Goal: Task Accomplishment & Management: Manage account settings

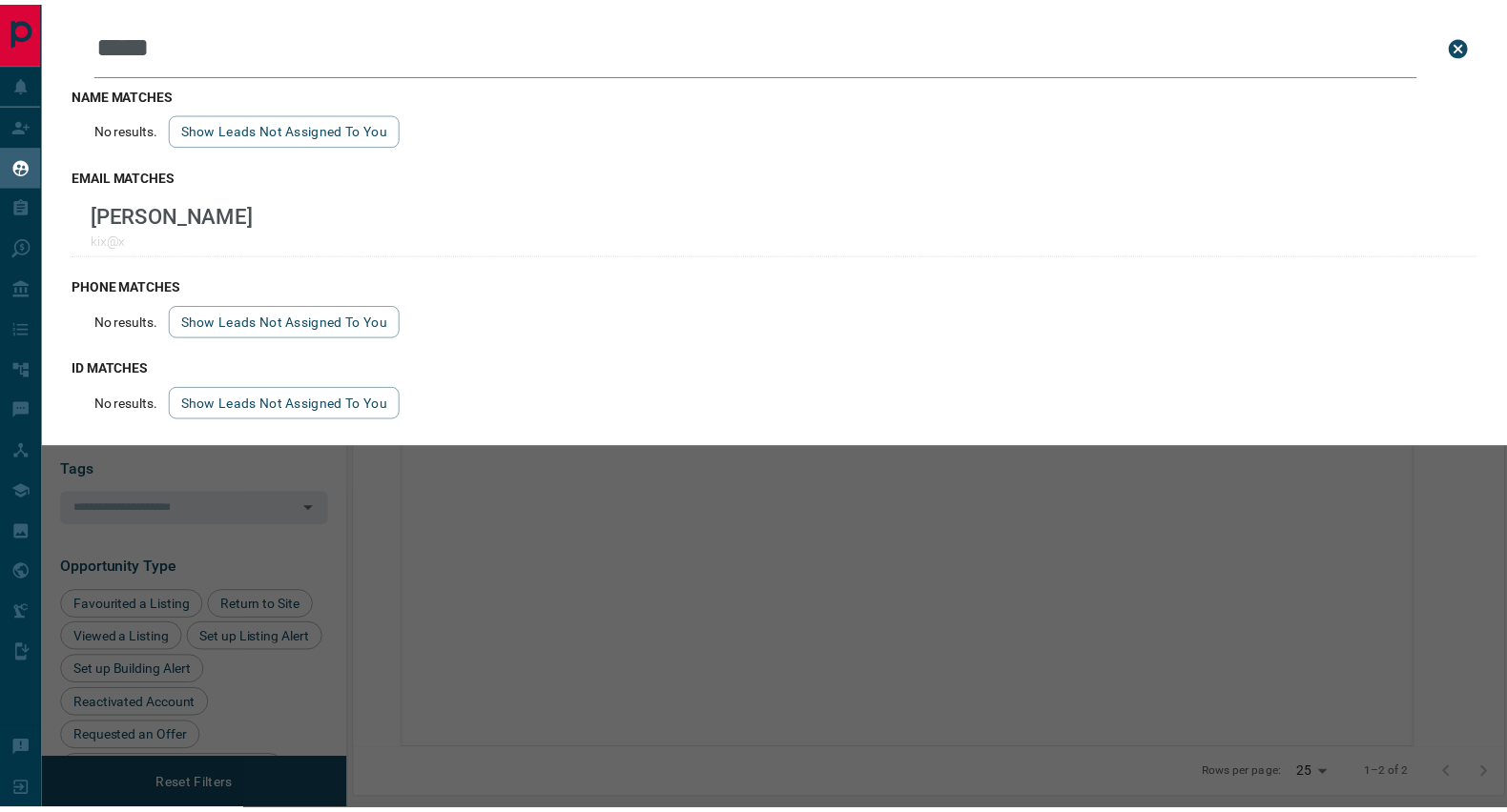
scroll to position [623, 1146]
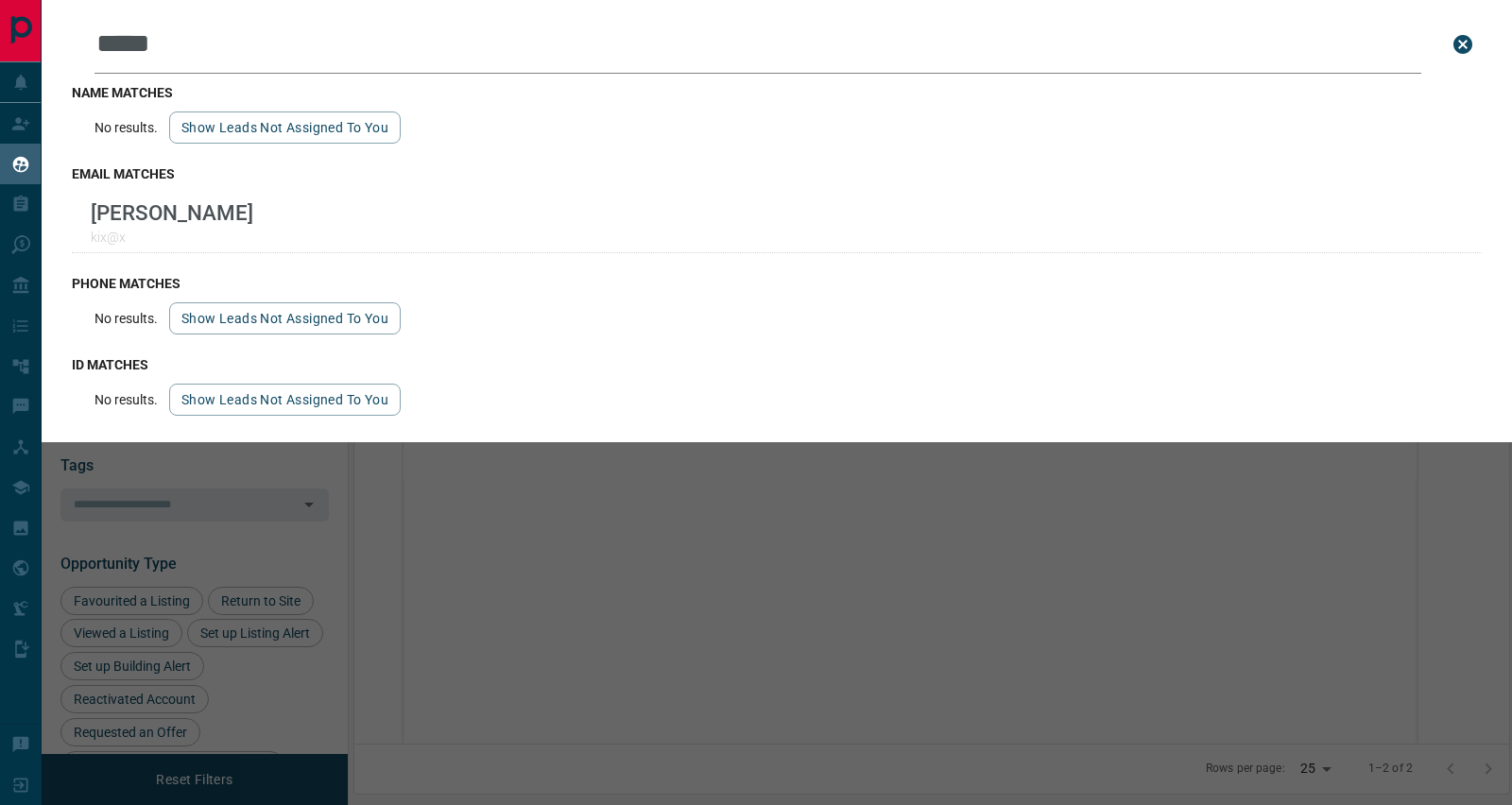
click at [1463, 37] on icon "close search bar" at bounding box center [1461, 44] width 18 height 18
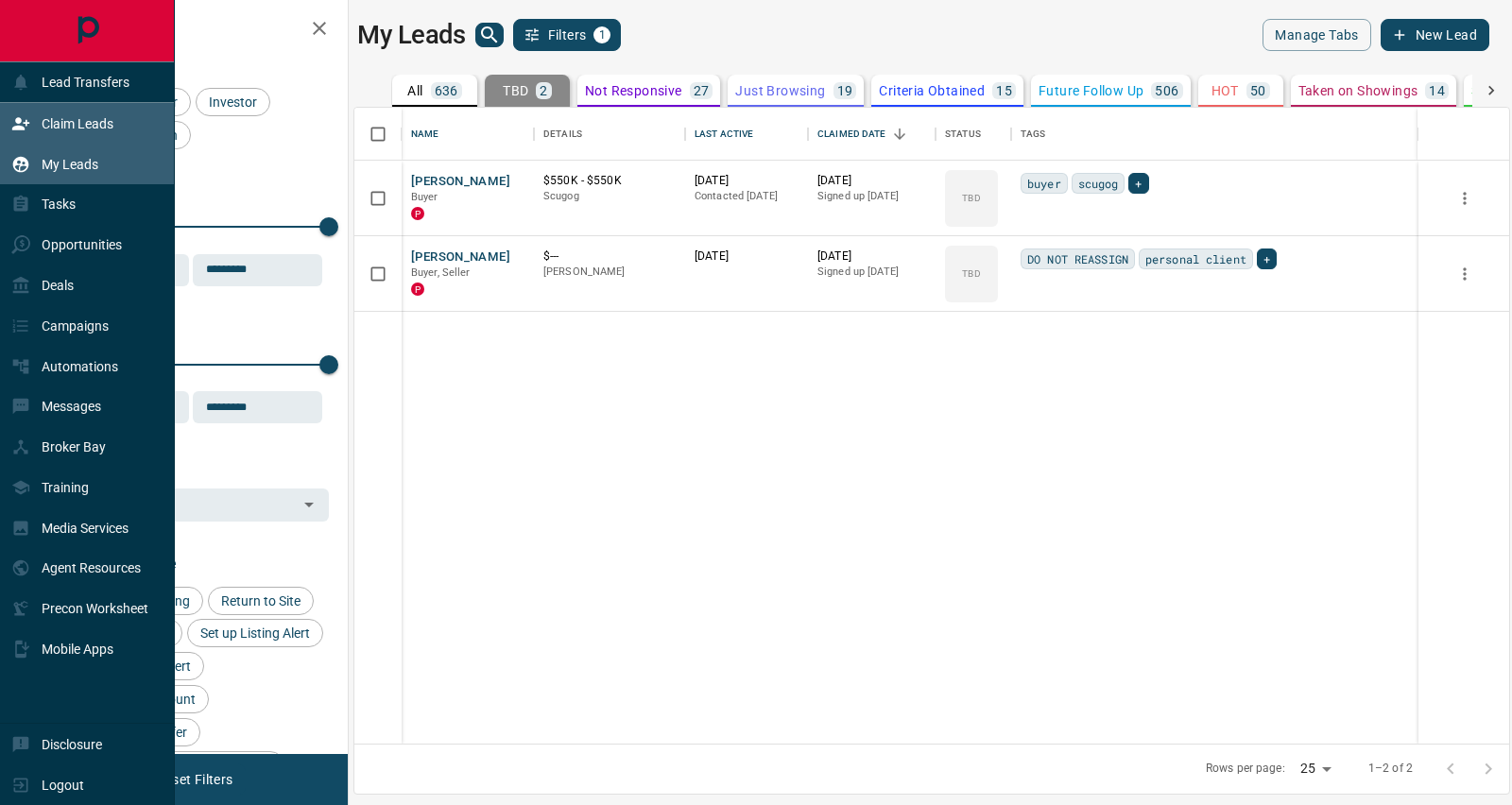
click at [48, 130] on p "Claim Leads" at bounding box center [78, 124] width 72 height 16
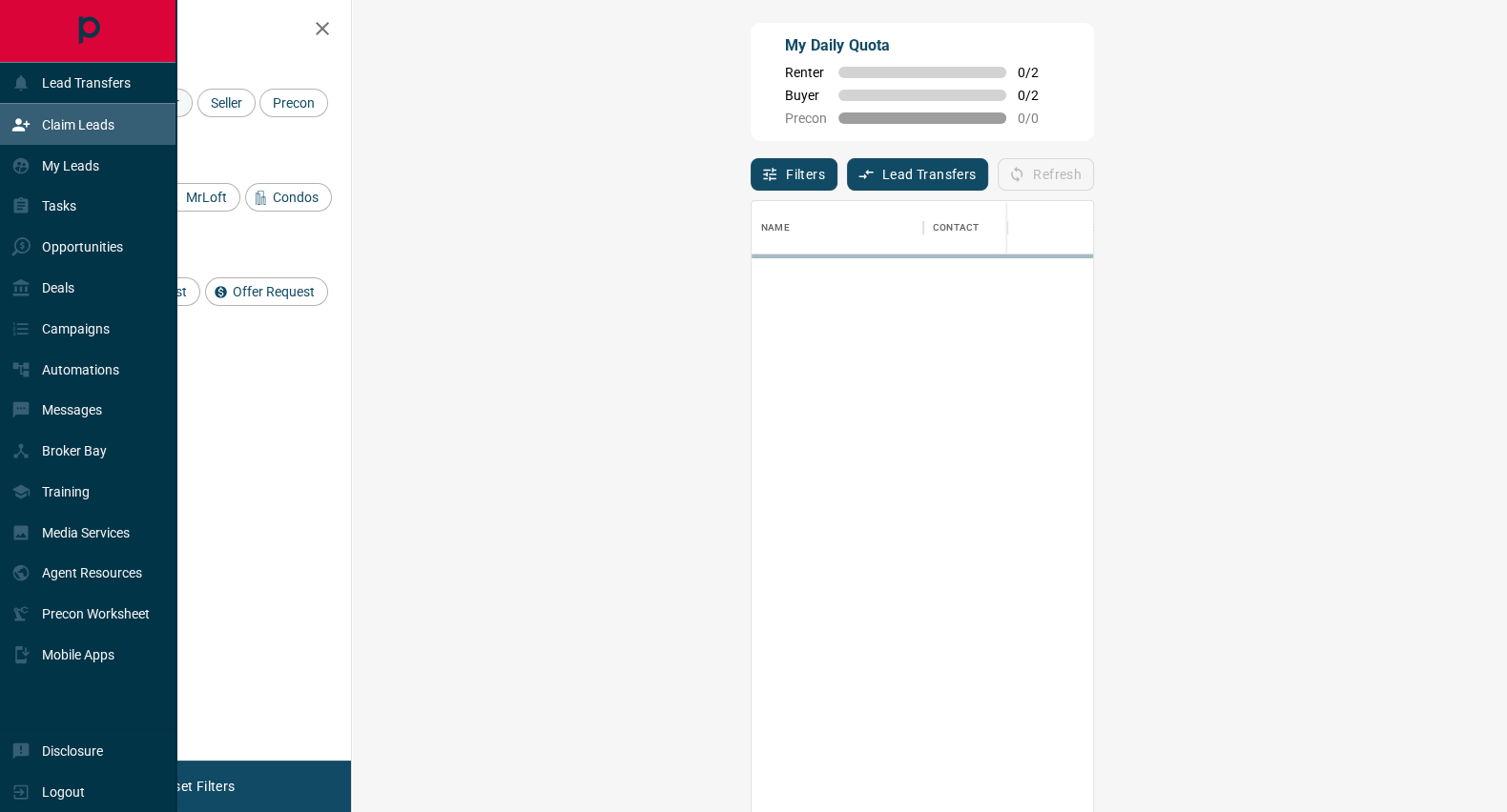
scroll to position [601, 1095]
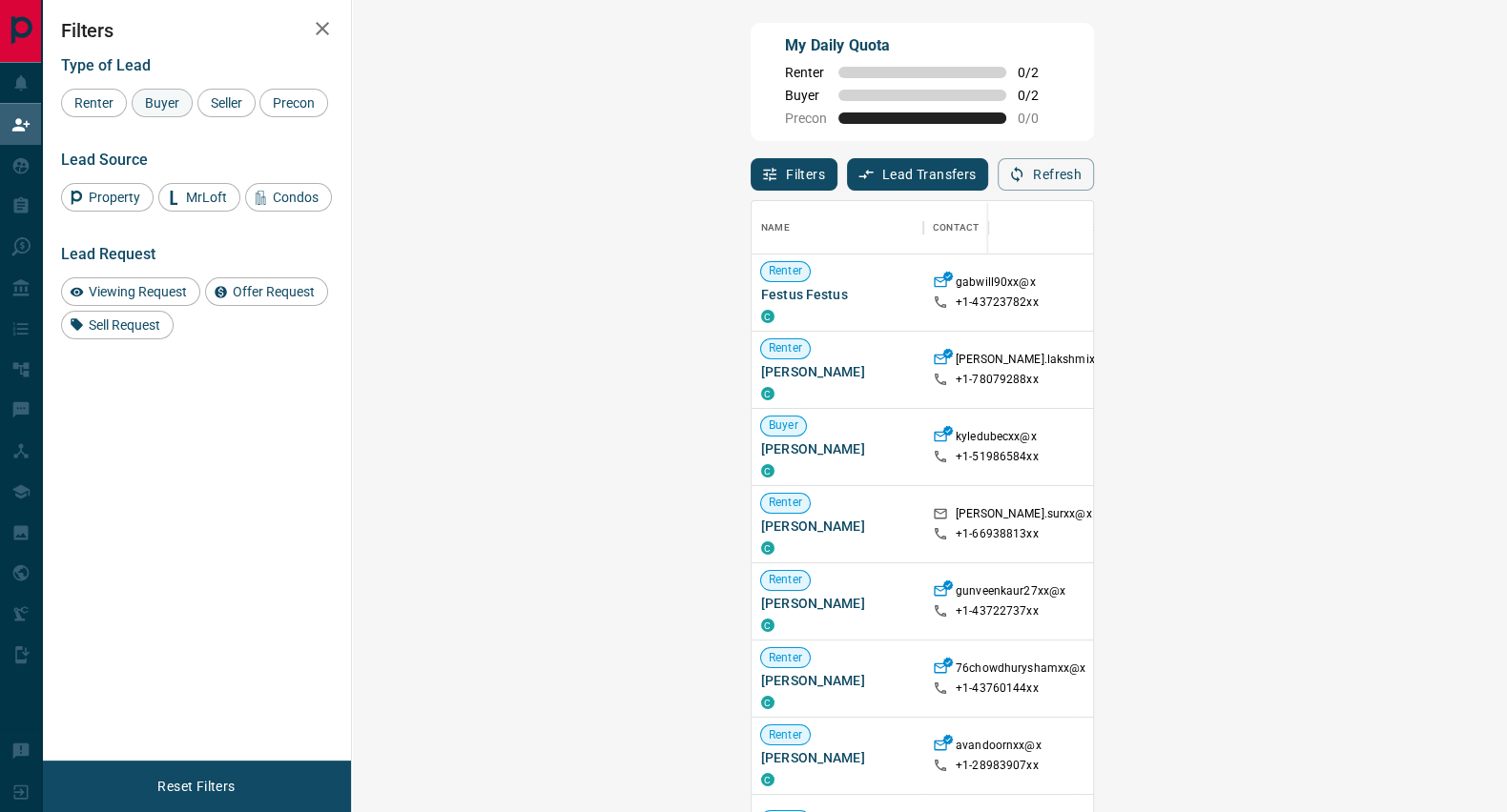
click at [165, 107] on span "Buyer" at bounding box center [162, 103] width 48 height 16
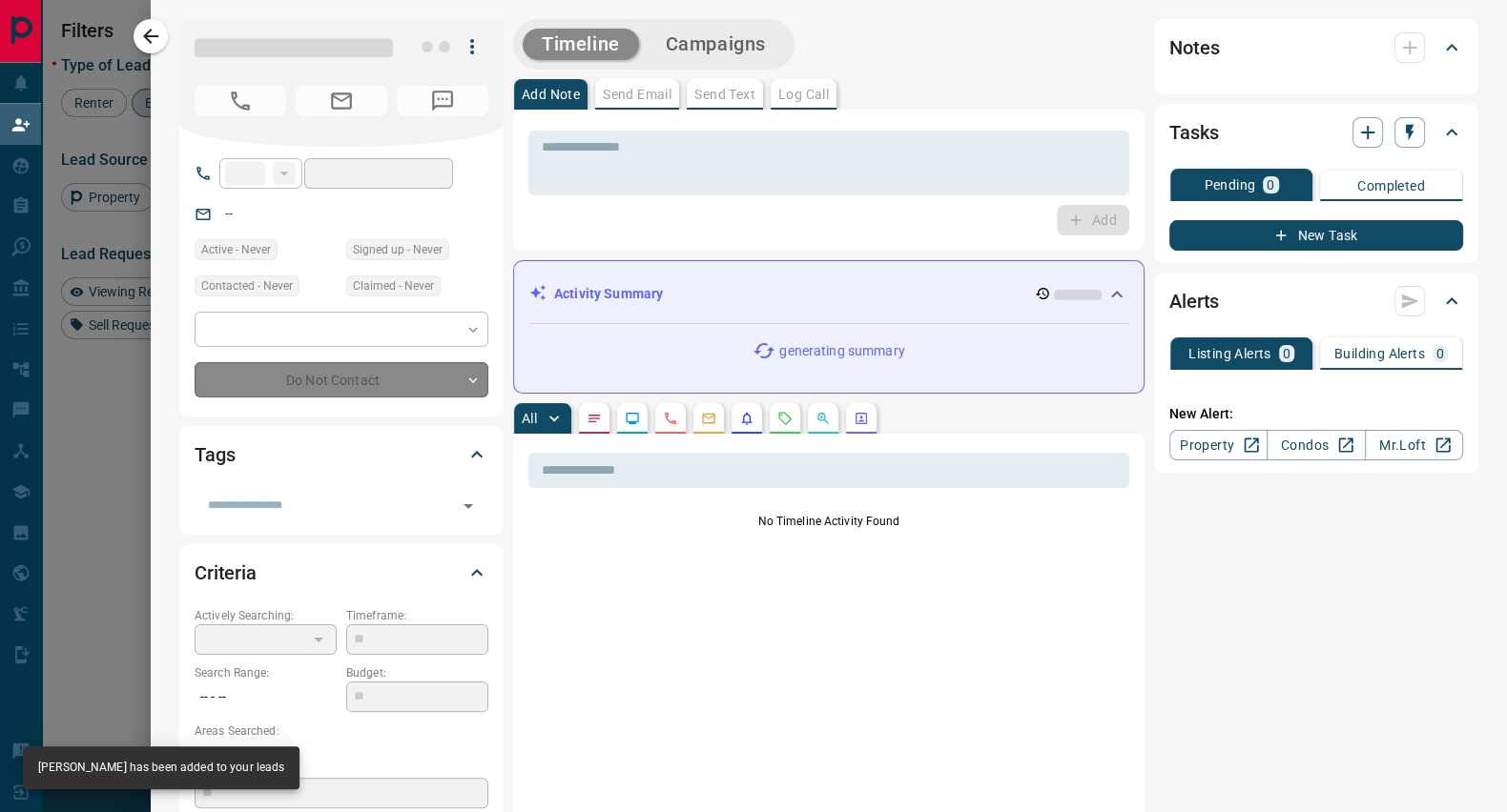
type input "**"
type input "**********"
type input "**"
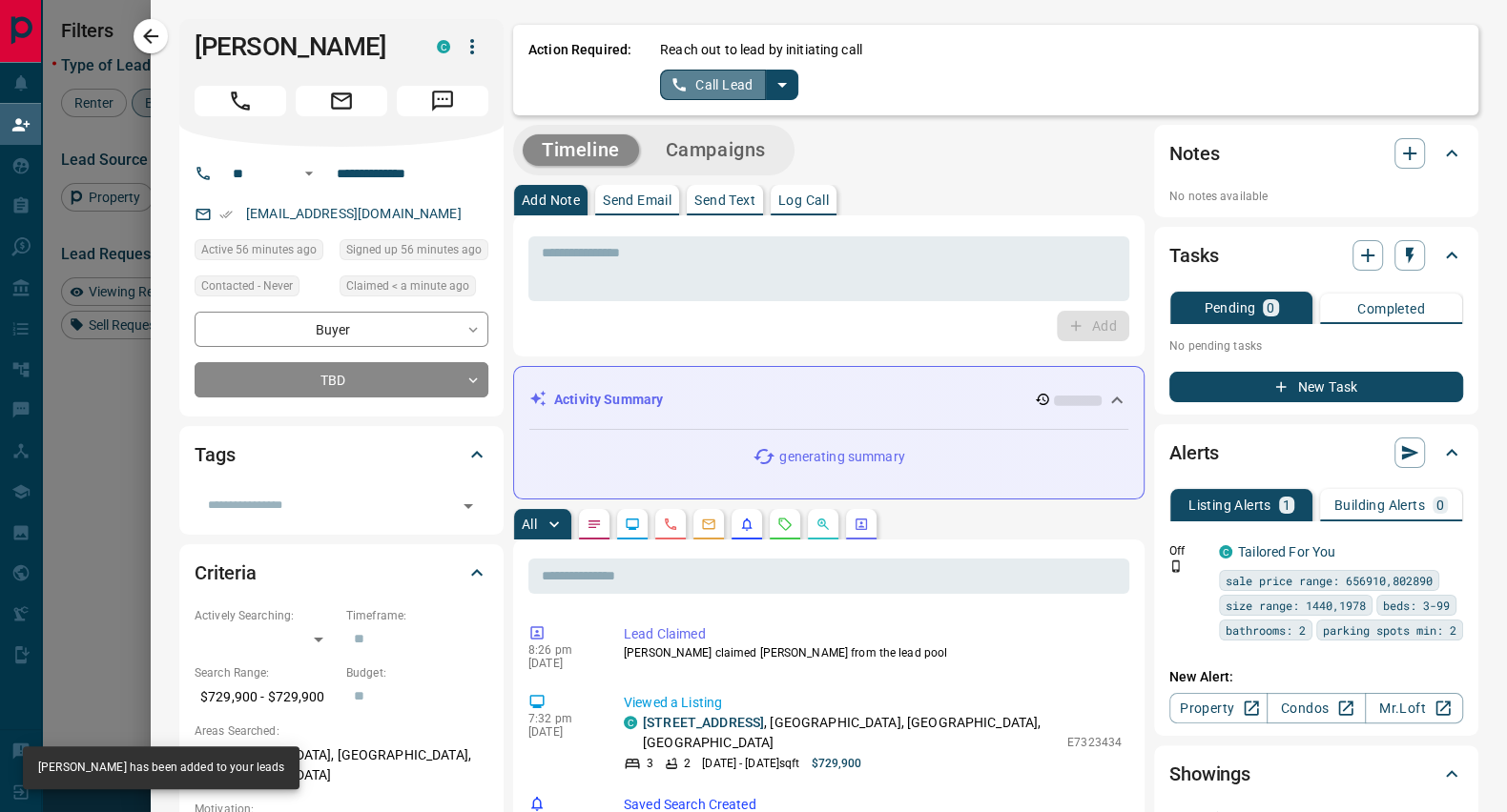
click at [688, 78] on button "Call Lead" at bounding box center [713, 84] width 106 height 30
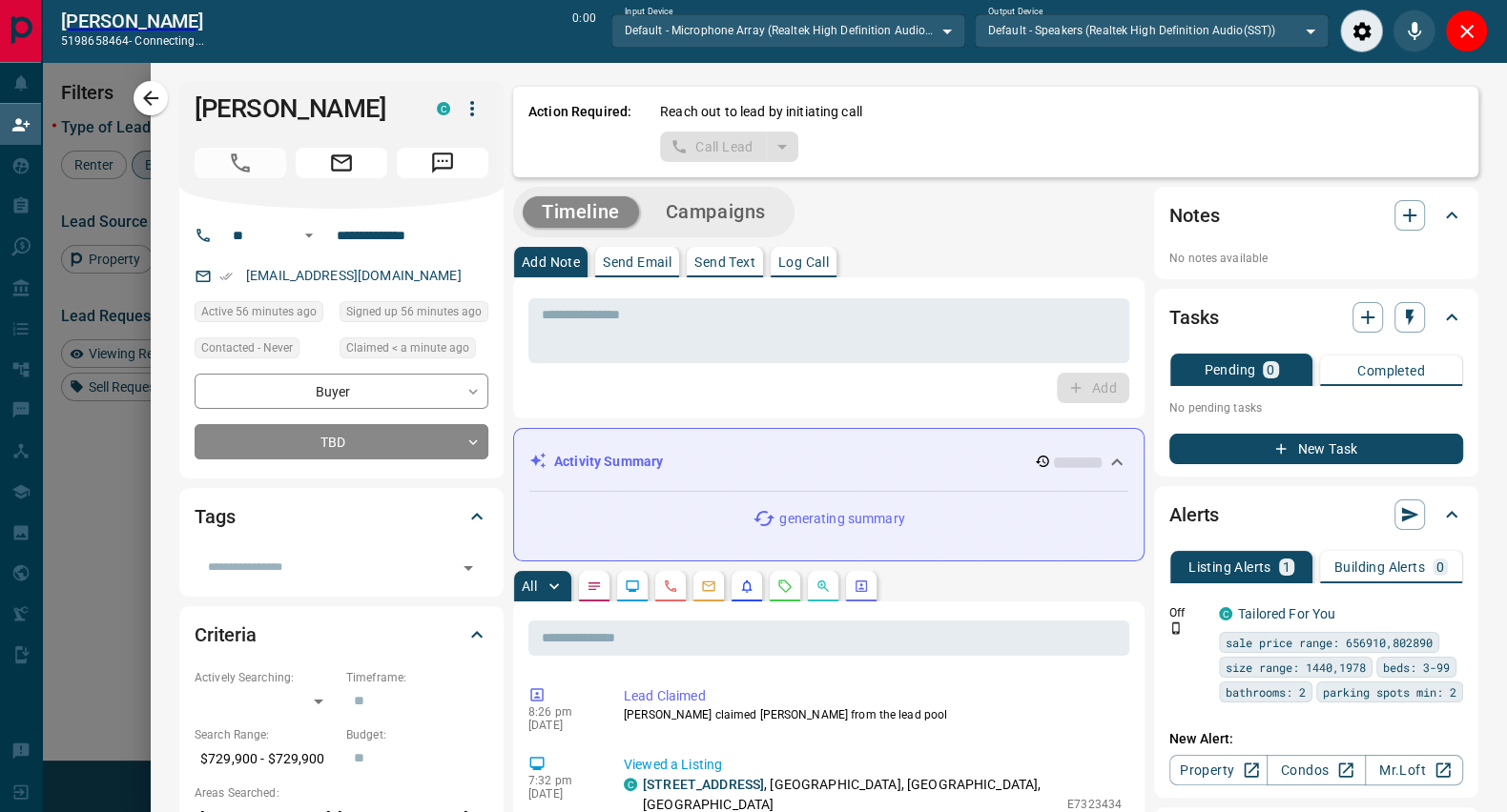
scroll to position [553, 1095]
click at [1466, 43] on button "Close" at bounding box center [1467, 31] width 43 height 43
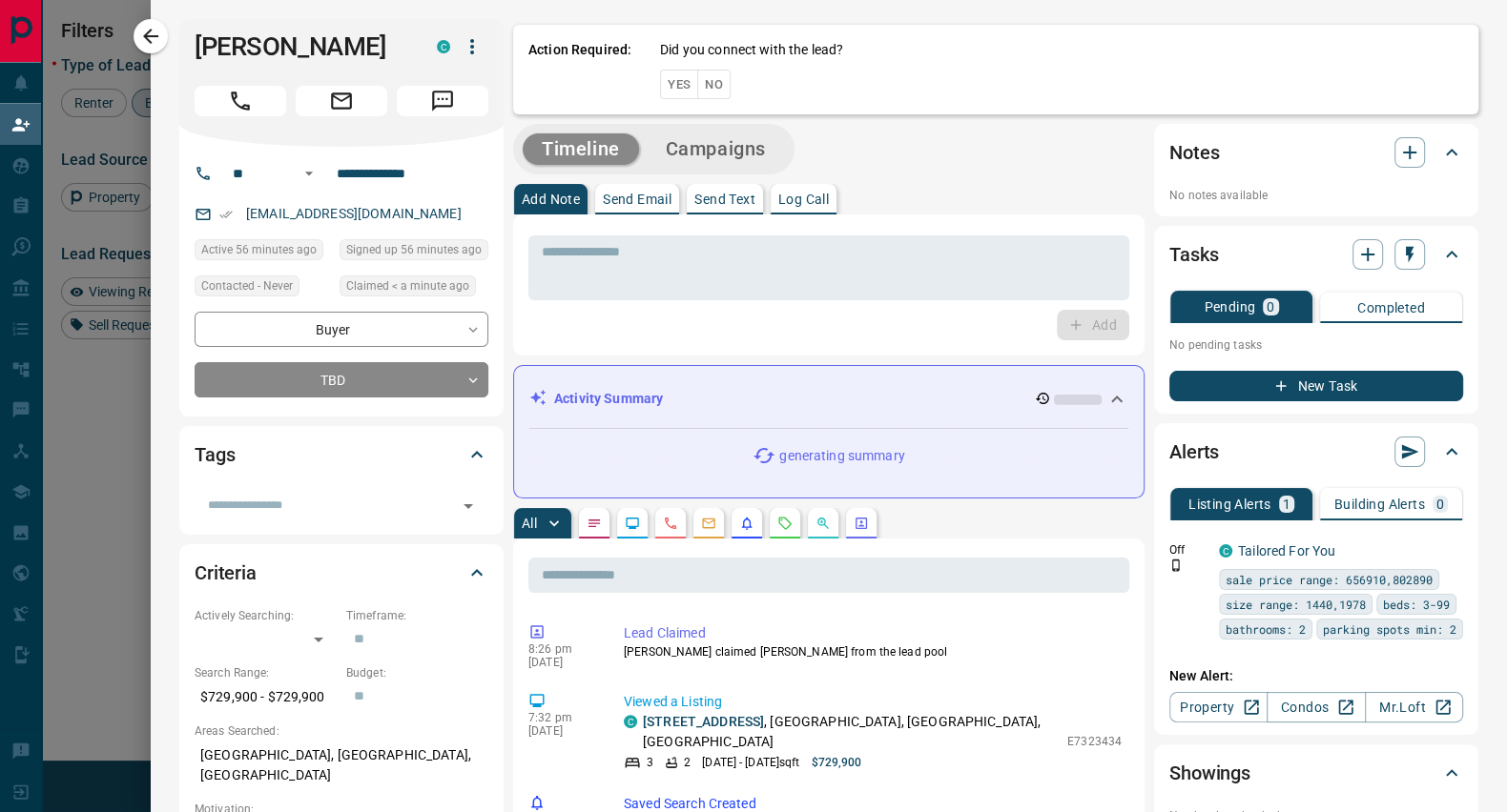
scroll to position [601, 1095]
click at [1398, 154] on icon "button" at bounding box center [1409, 152] width 23 height 23
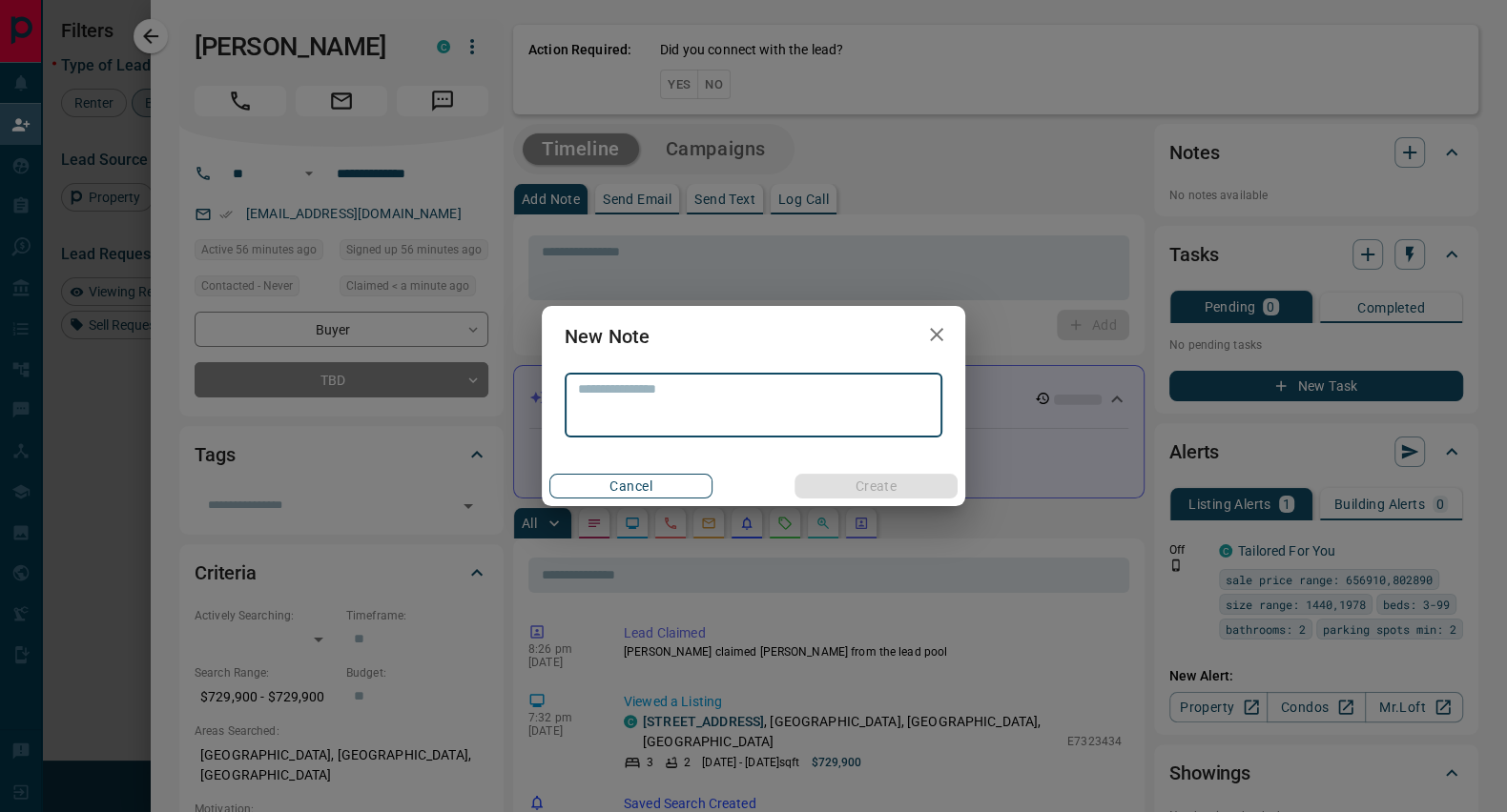
click at [593, 482] on button "Cancel" at bounding box center [631, 486] width 163 height 25
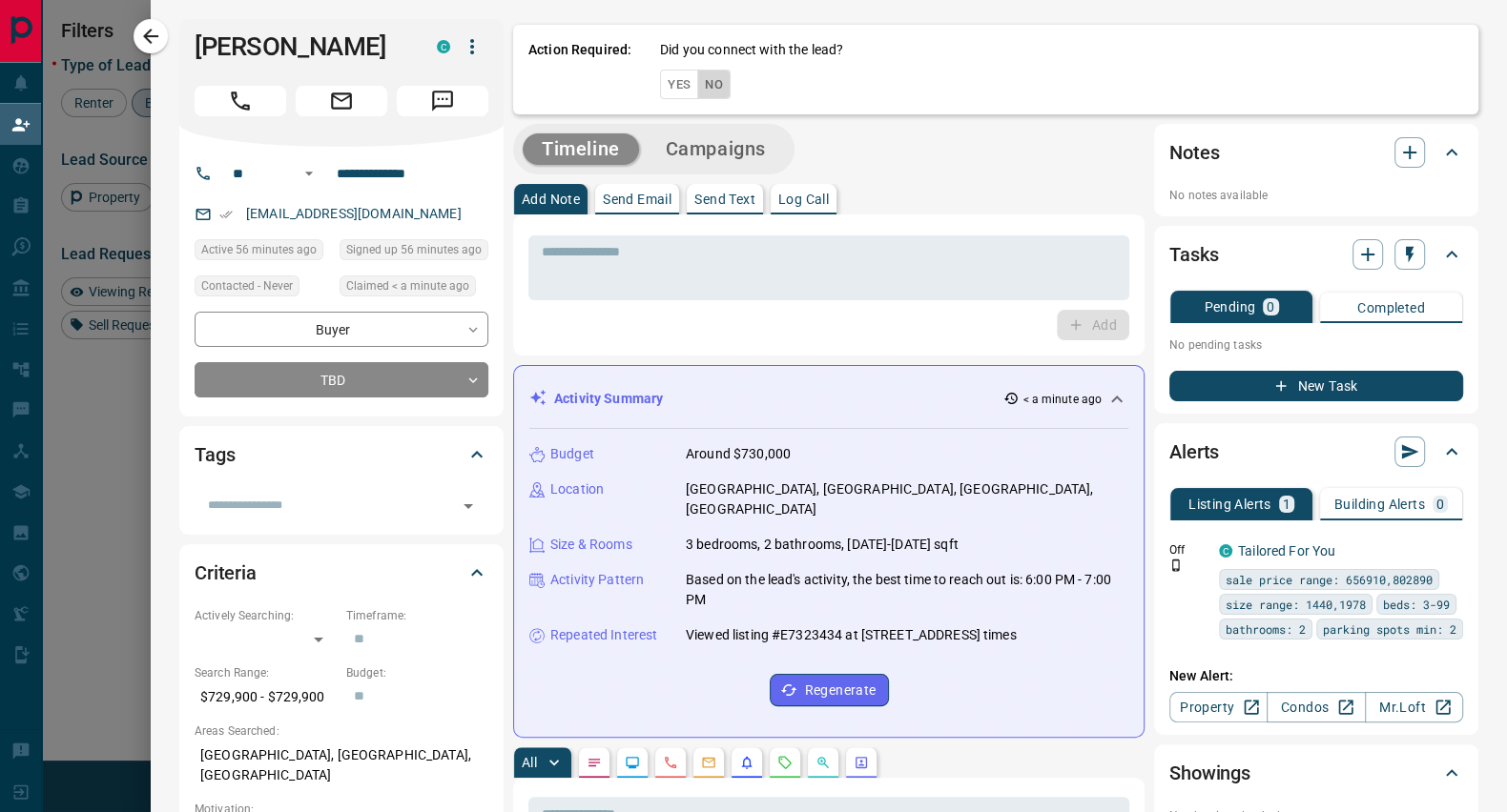
click at [698, 81] on button "No" at bounding box center [714, 84] width 33 height 29
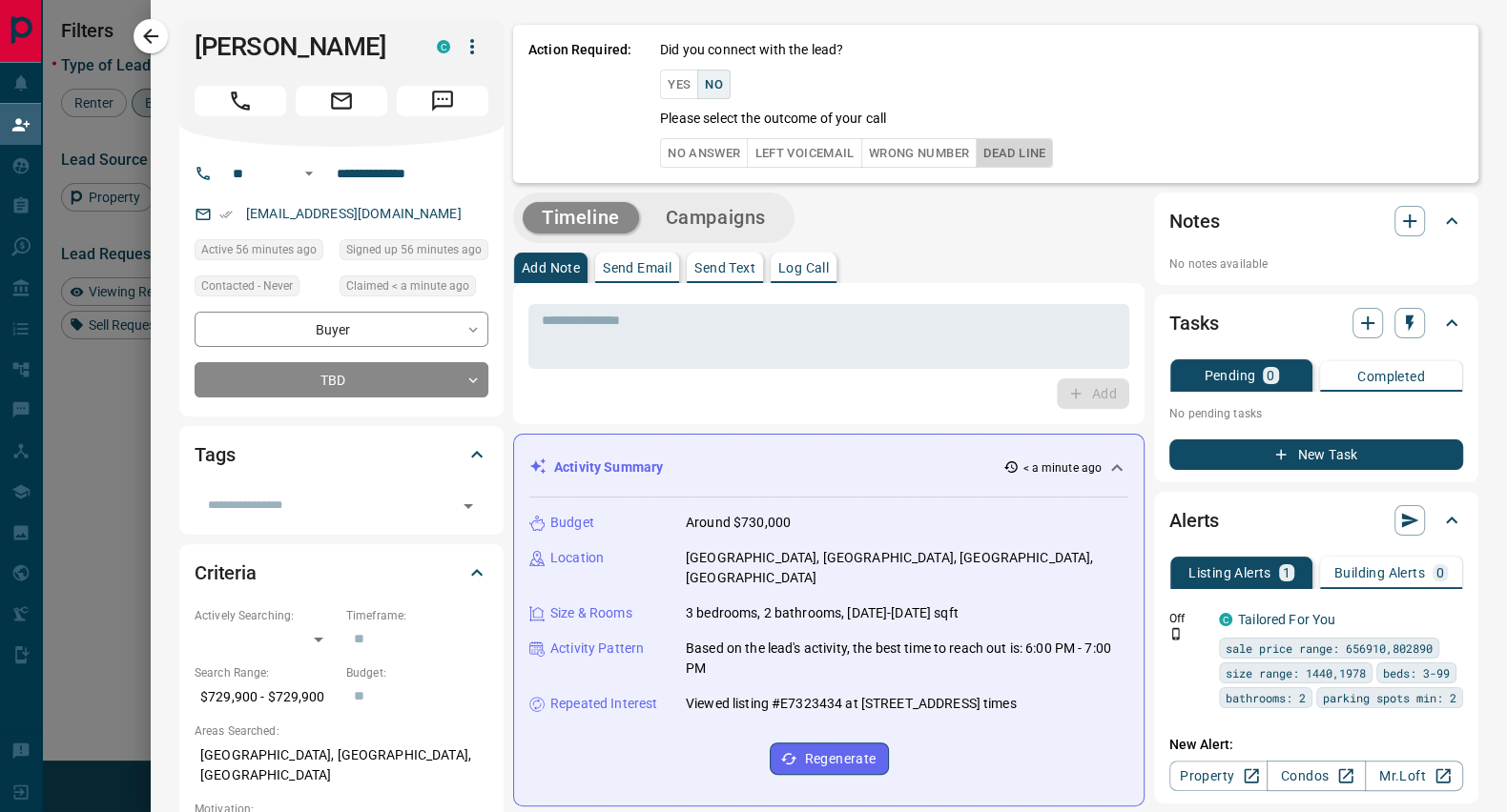
click at [1011, 155] on button "Dead Line" at bounding box center [1014, 153] width 78 height 29
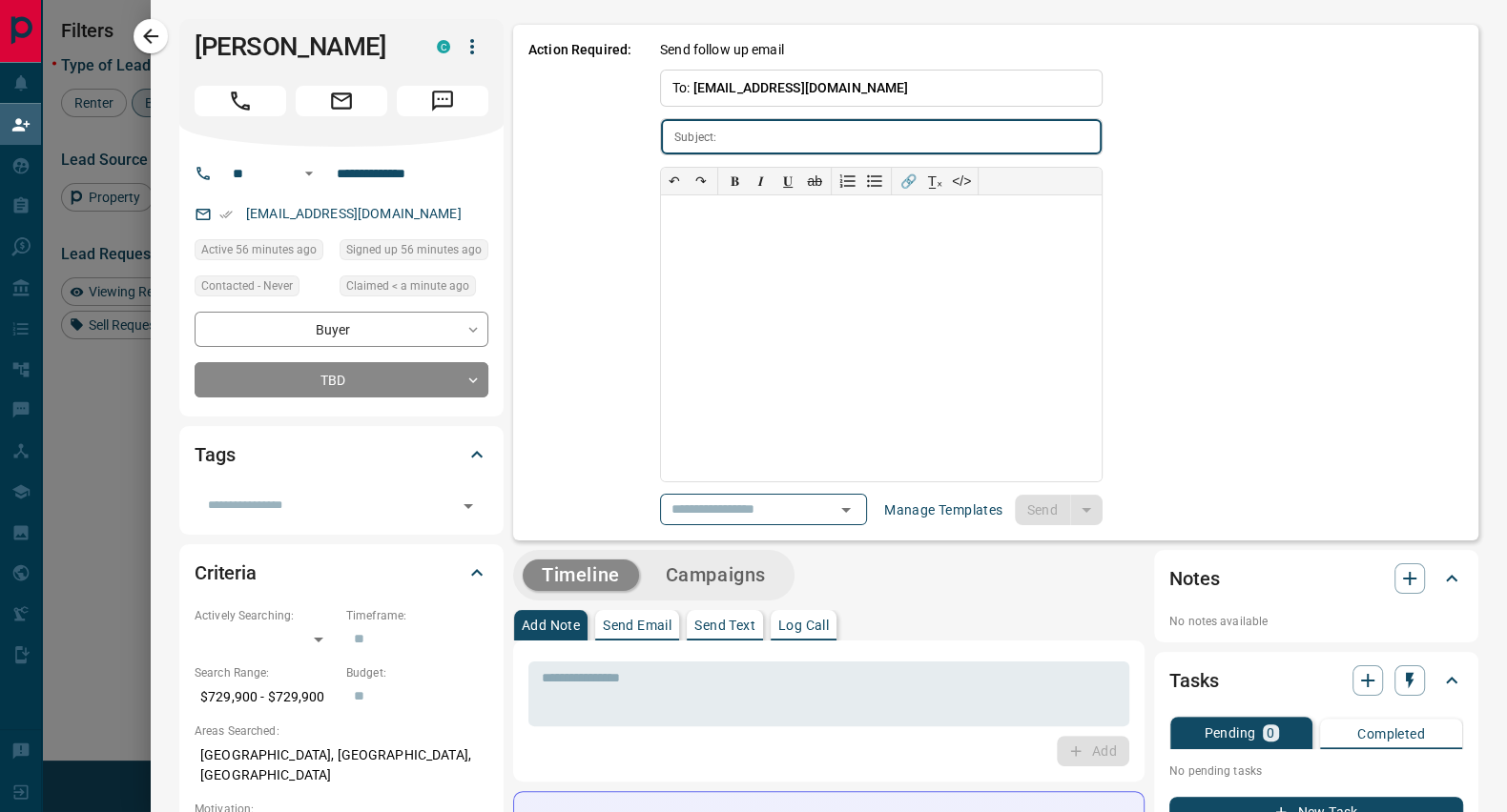
type input "**********"
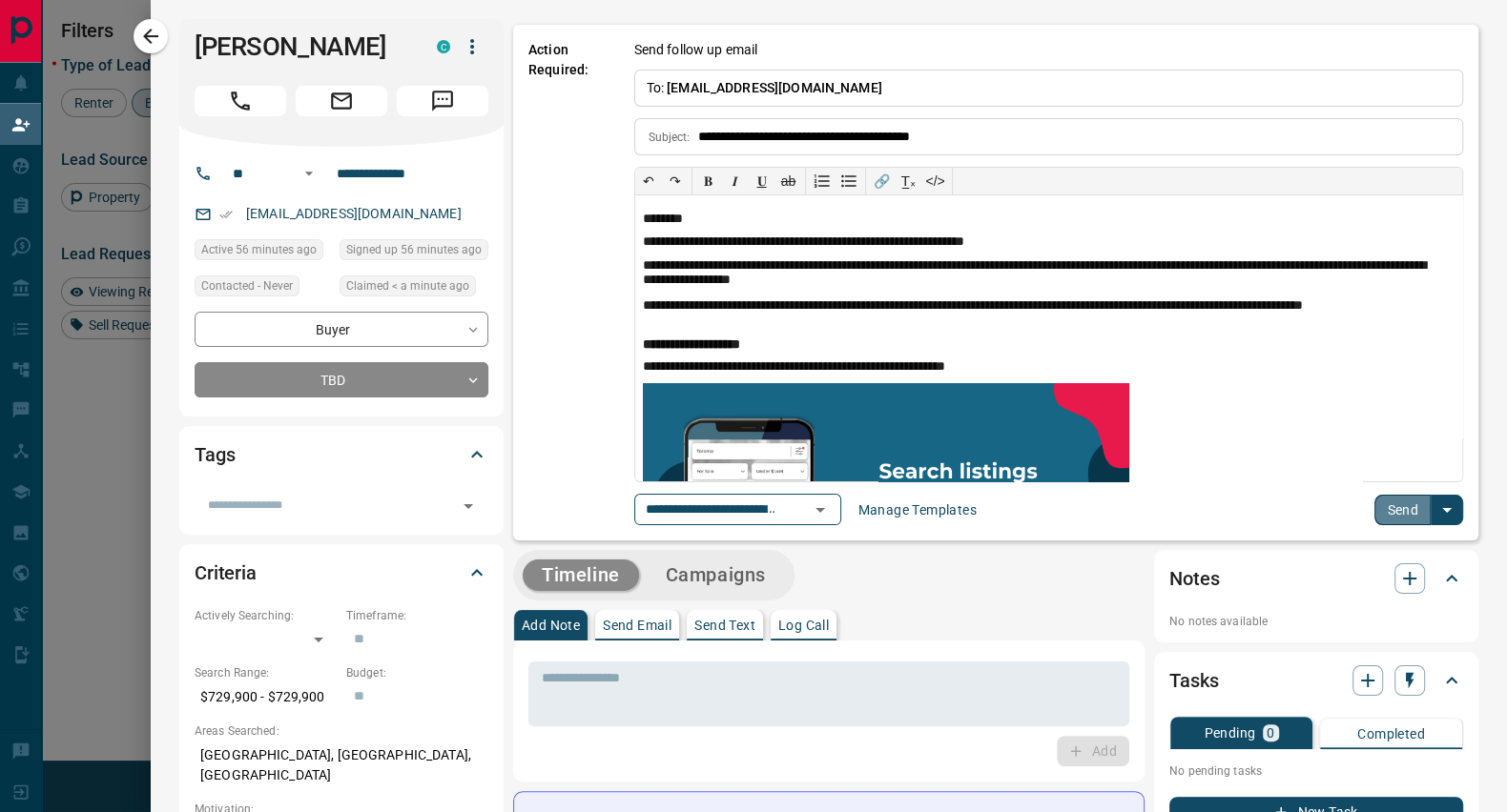
click at [1404, 511] on button "Send" at bounding box center [1402, 510] width 56 height 30
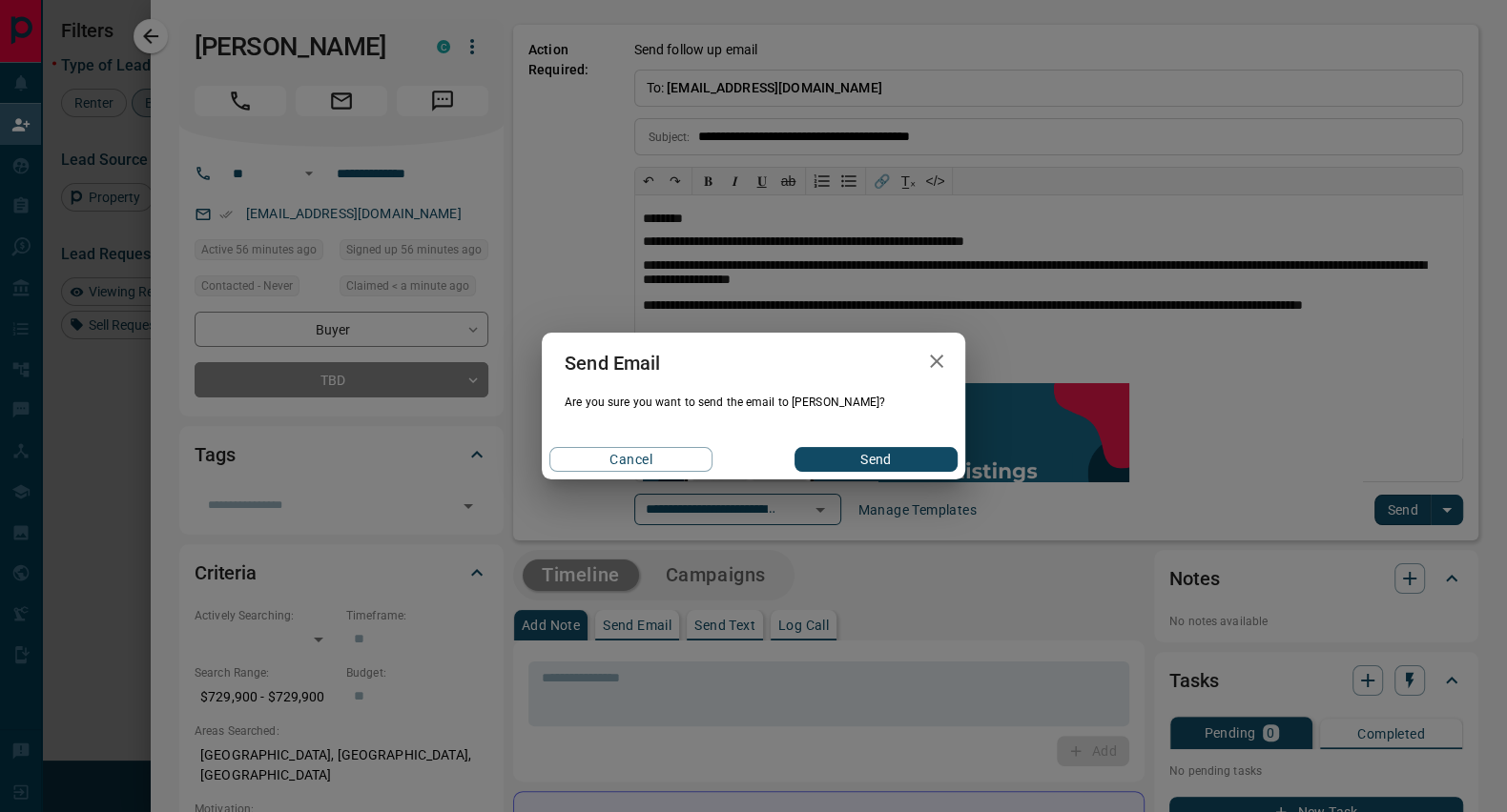
click at [882, 464] on button "Send" at bounding box center [876, 459] width 163 height 25
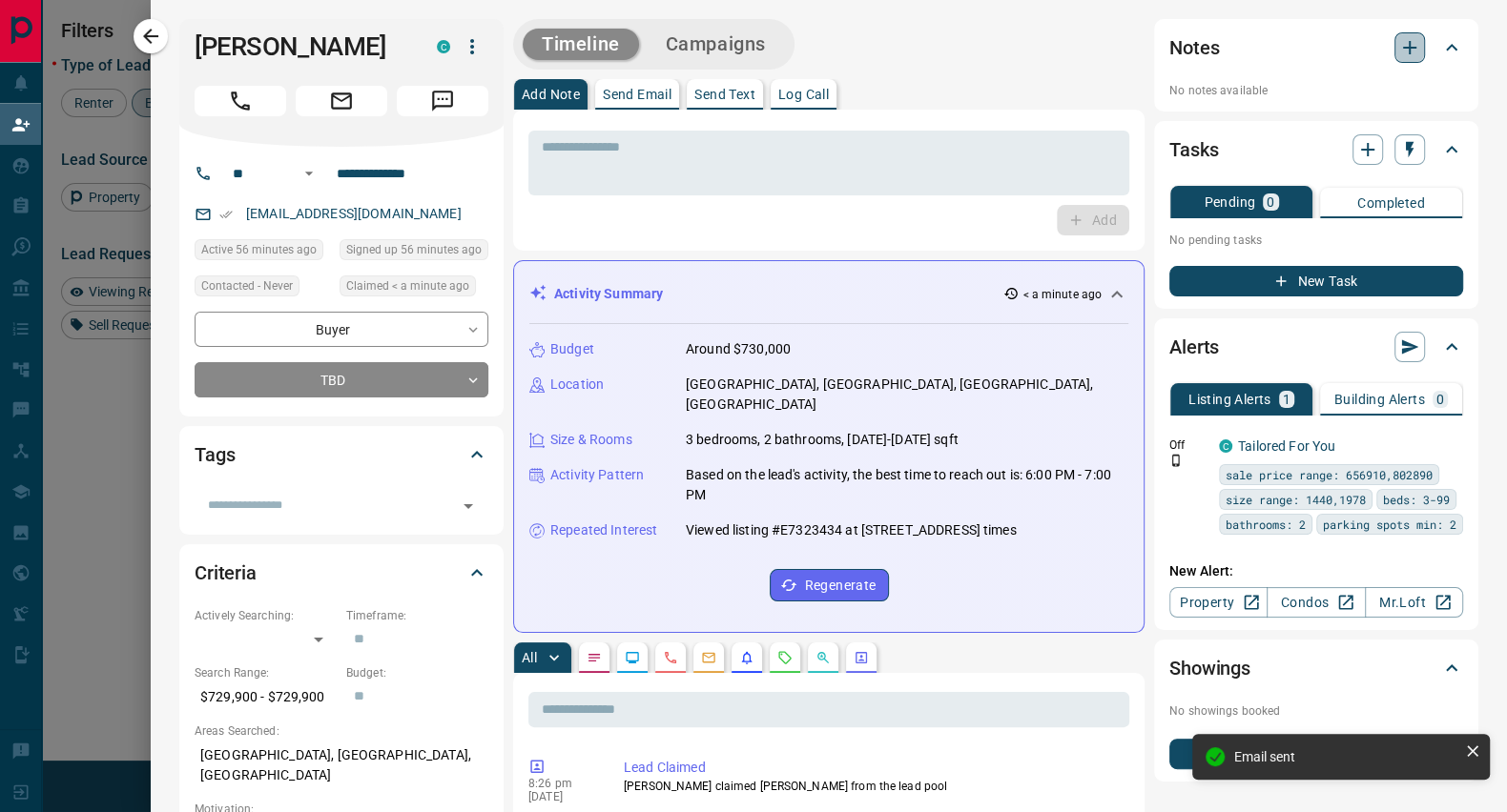
click at [1398, 38] on icon "button" at bounding box center [1409, 47] width 23 height 23
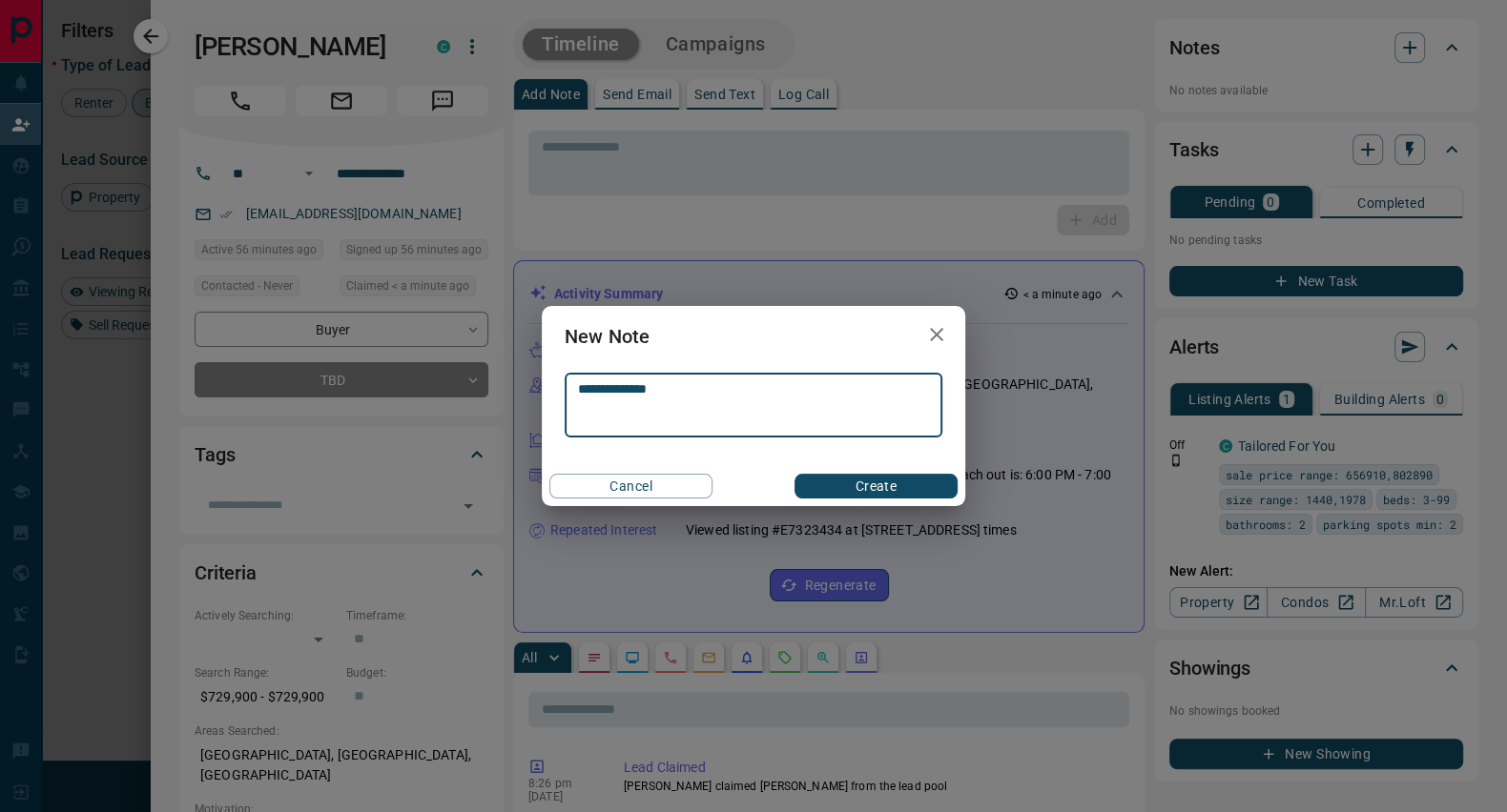
type textarea "**********"
click at [914, 477] on button "Create" at bounding box center [876, 486] width 163 height 25
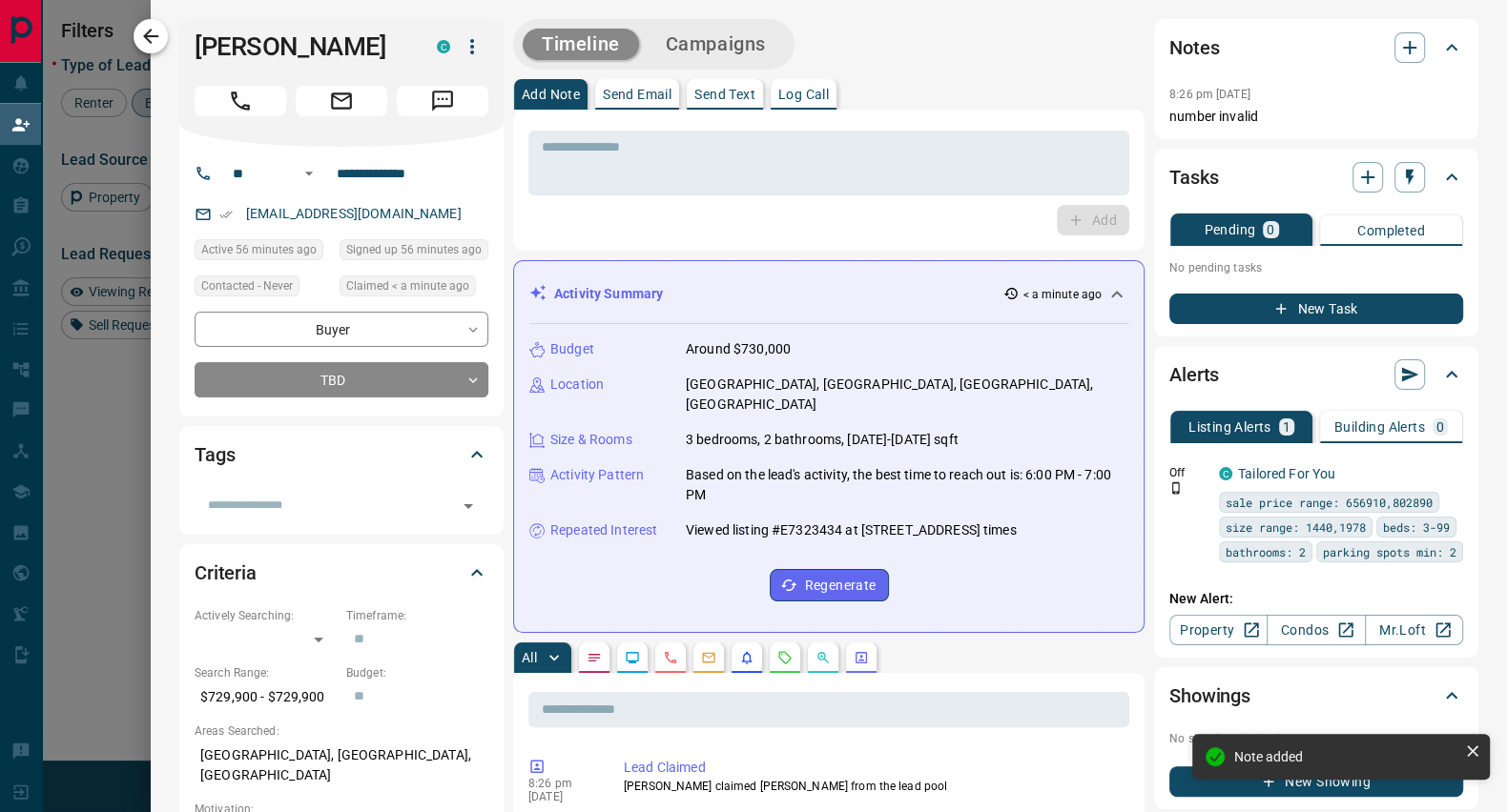
click at [146, 31] on icon "button" at bounding box center [150, 35] width 23 height 23
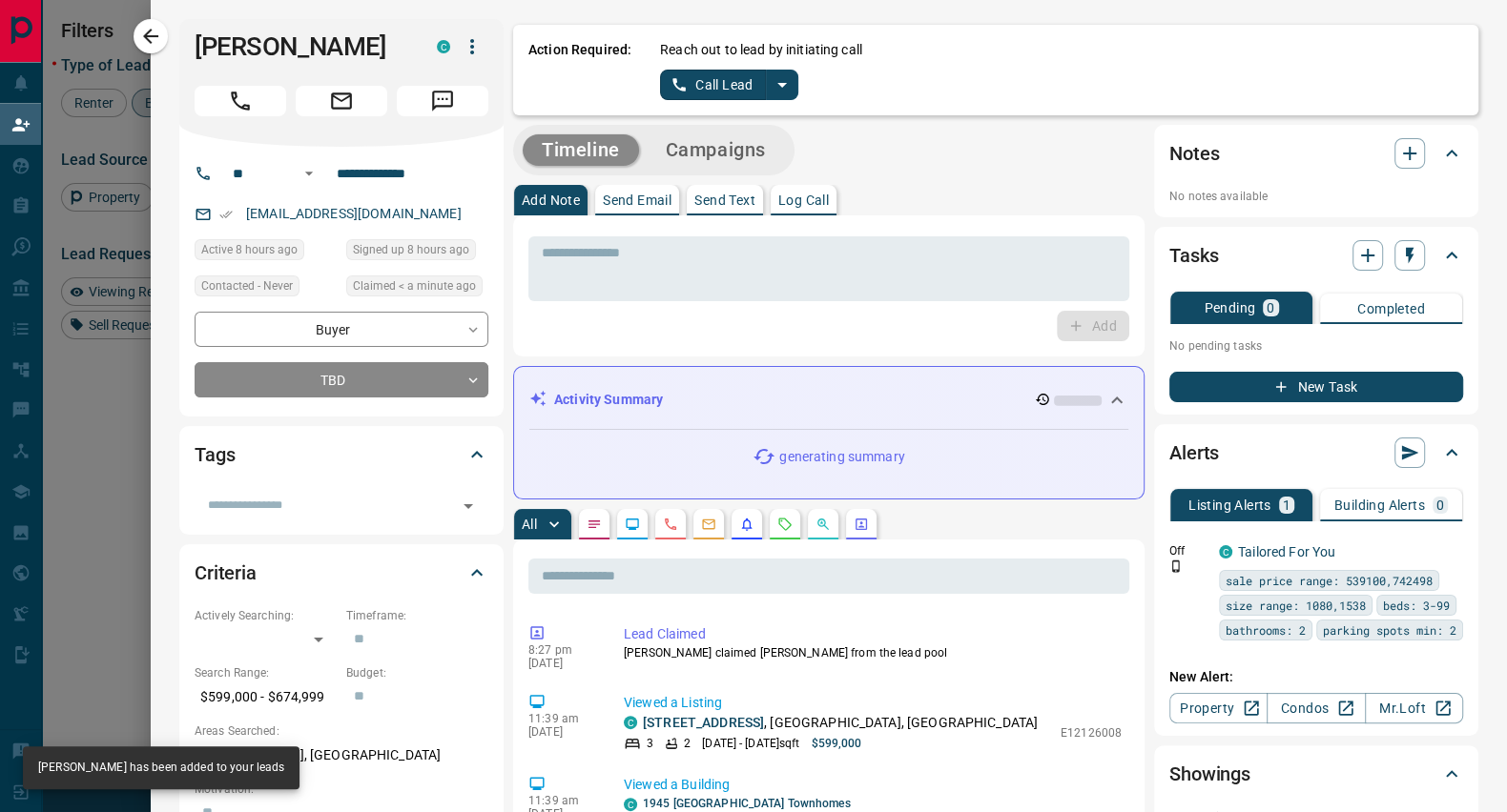
click at [705, 74] on button "Call Lead" at bounding box center [713, 84] width 106 height 30
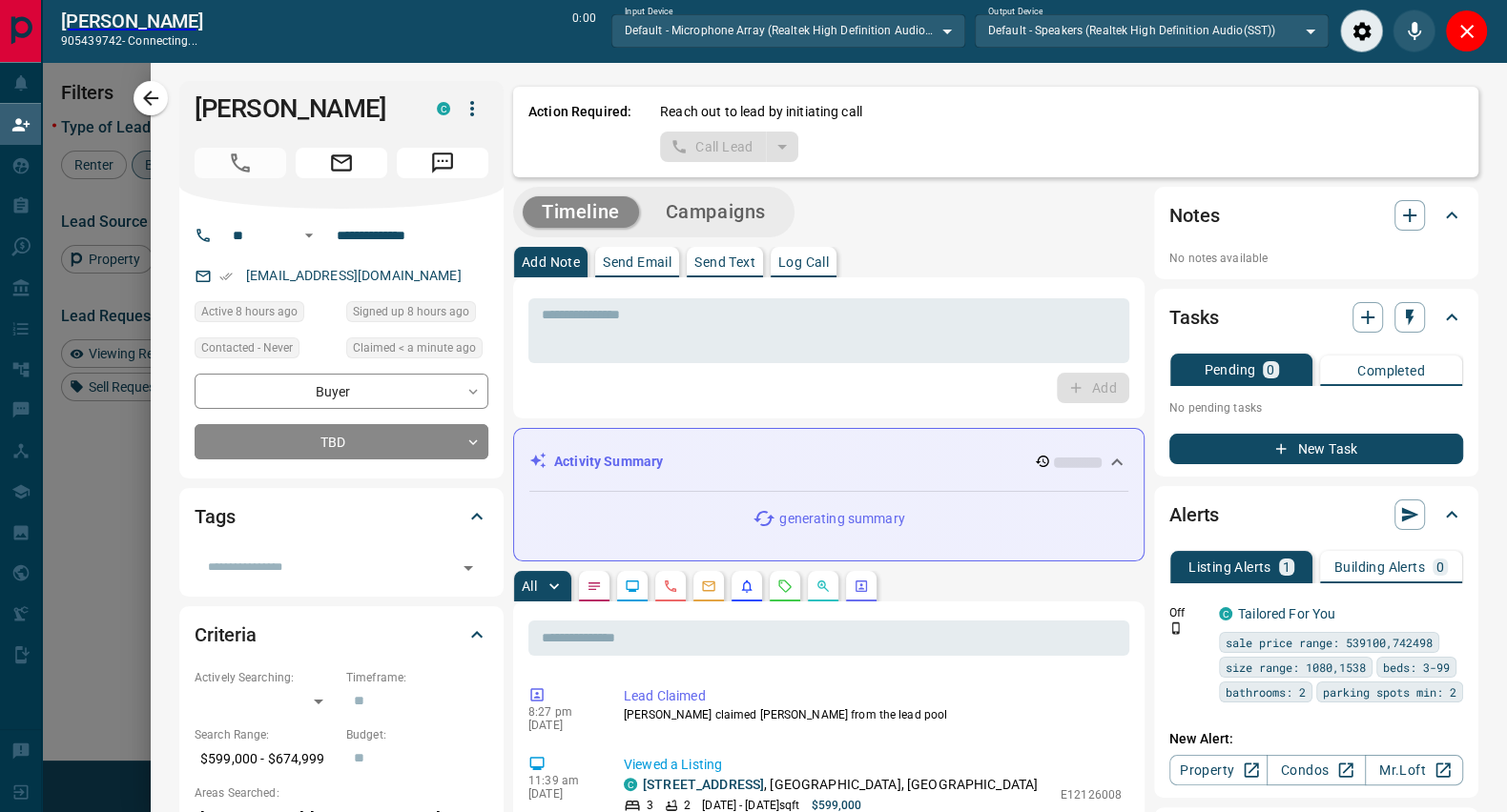
scroll to position [553, 1095]
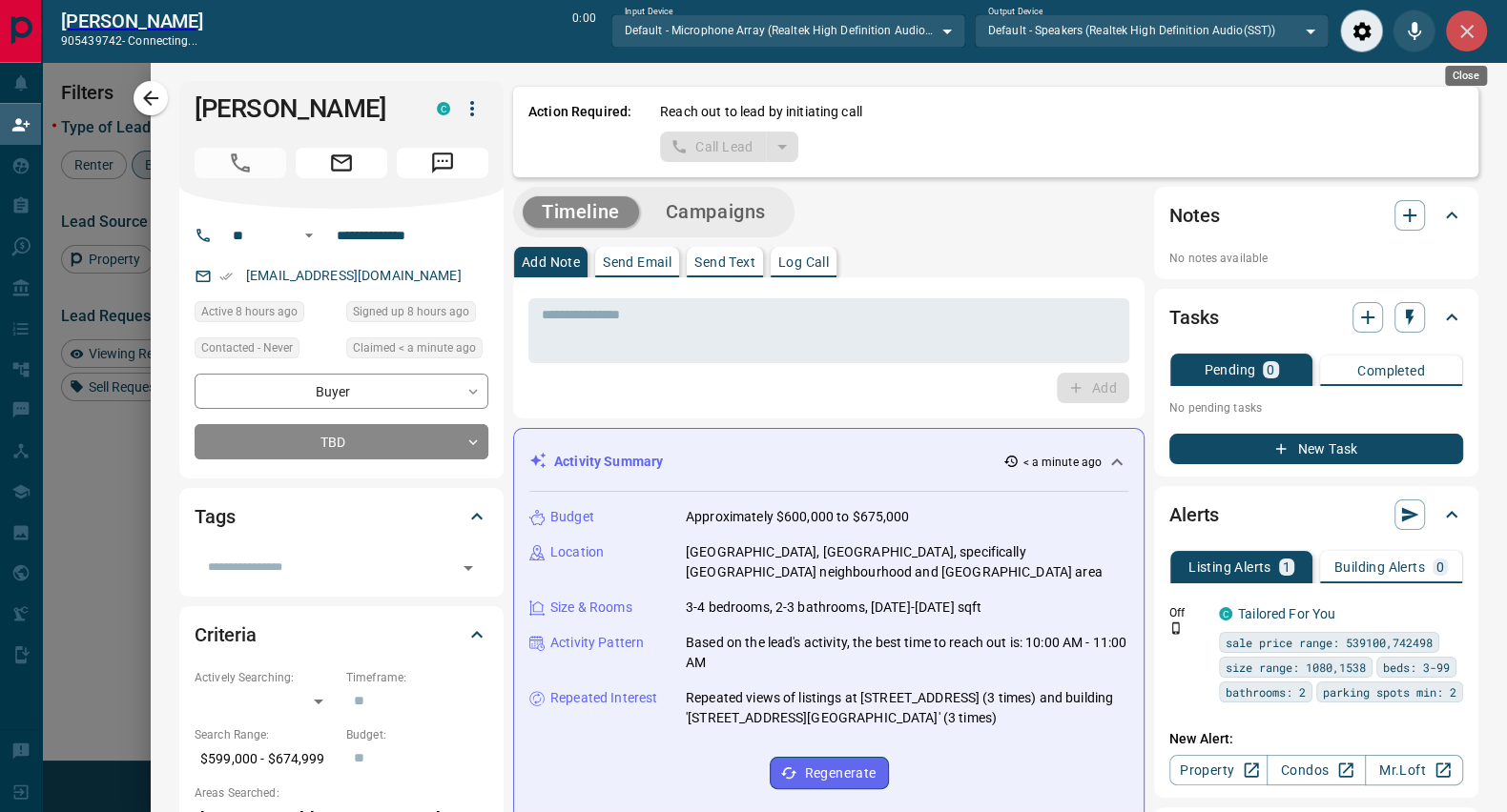
click at [1467, 30] on icon "Close" at bounding box center [1468, 31] width 14 height 14
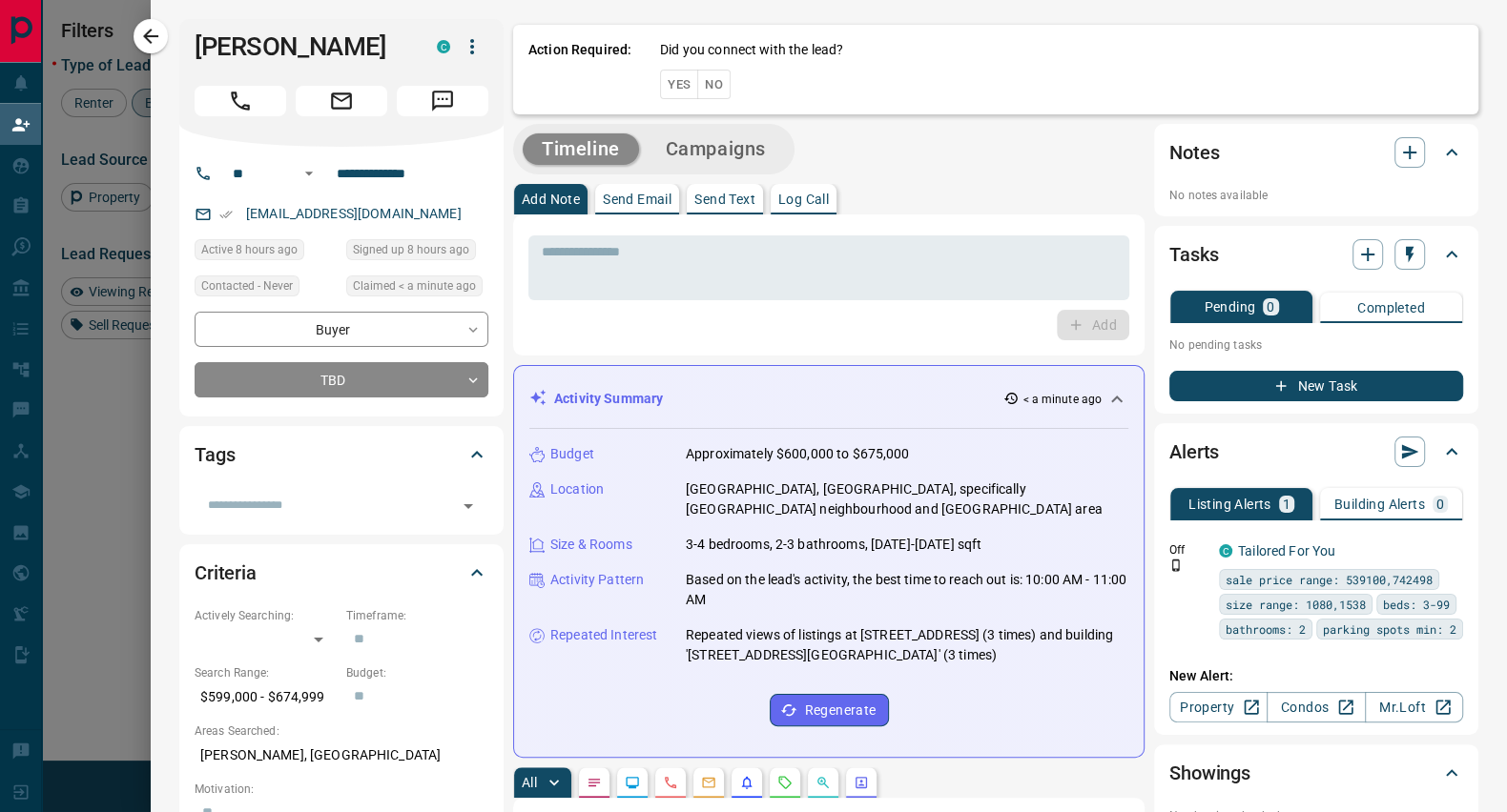
scroll to position [601, 1095]
click at [698, 81] on button "No" at bounding box center [714, 84] width 33 height 29
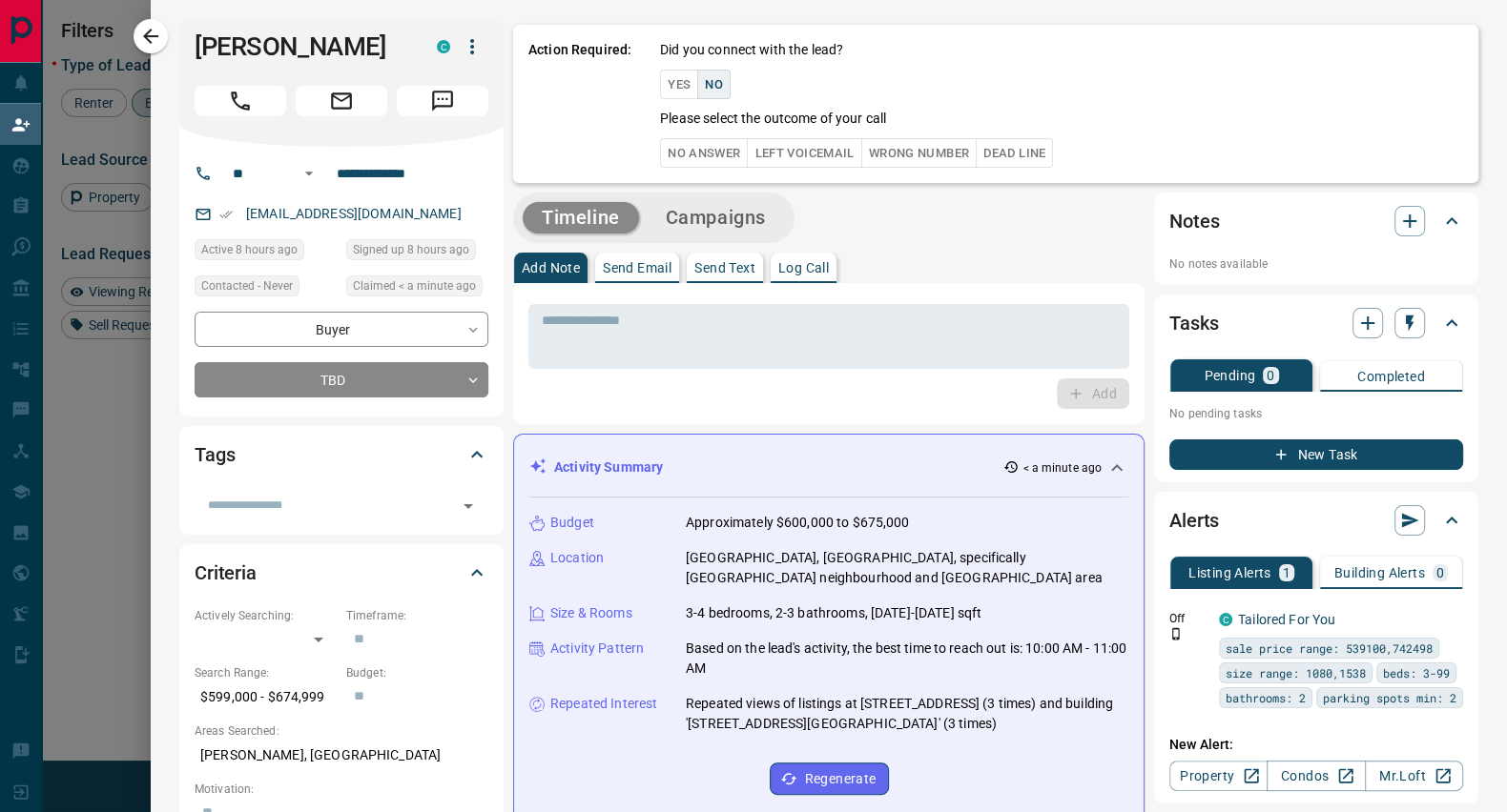
click at [701, 145] on button "No Answer" at bounding box center [703, 153] width 87 height 29
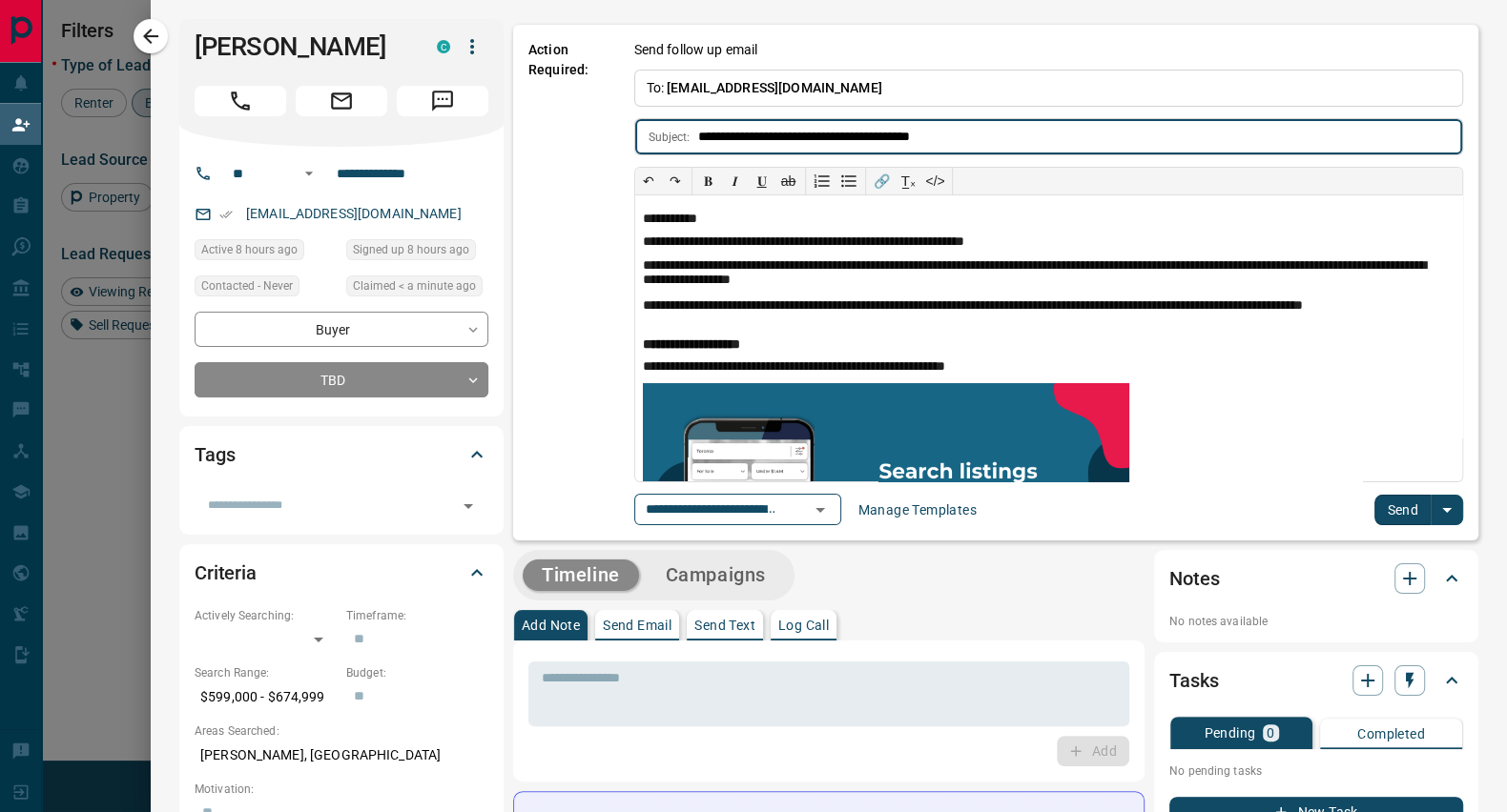
click at [1392, 502] on button "Send" at bounding box center [1402, 510] width 56 height 30
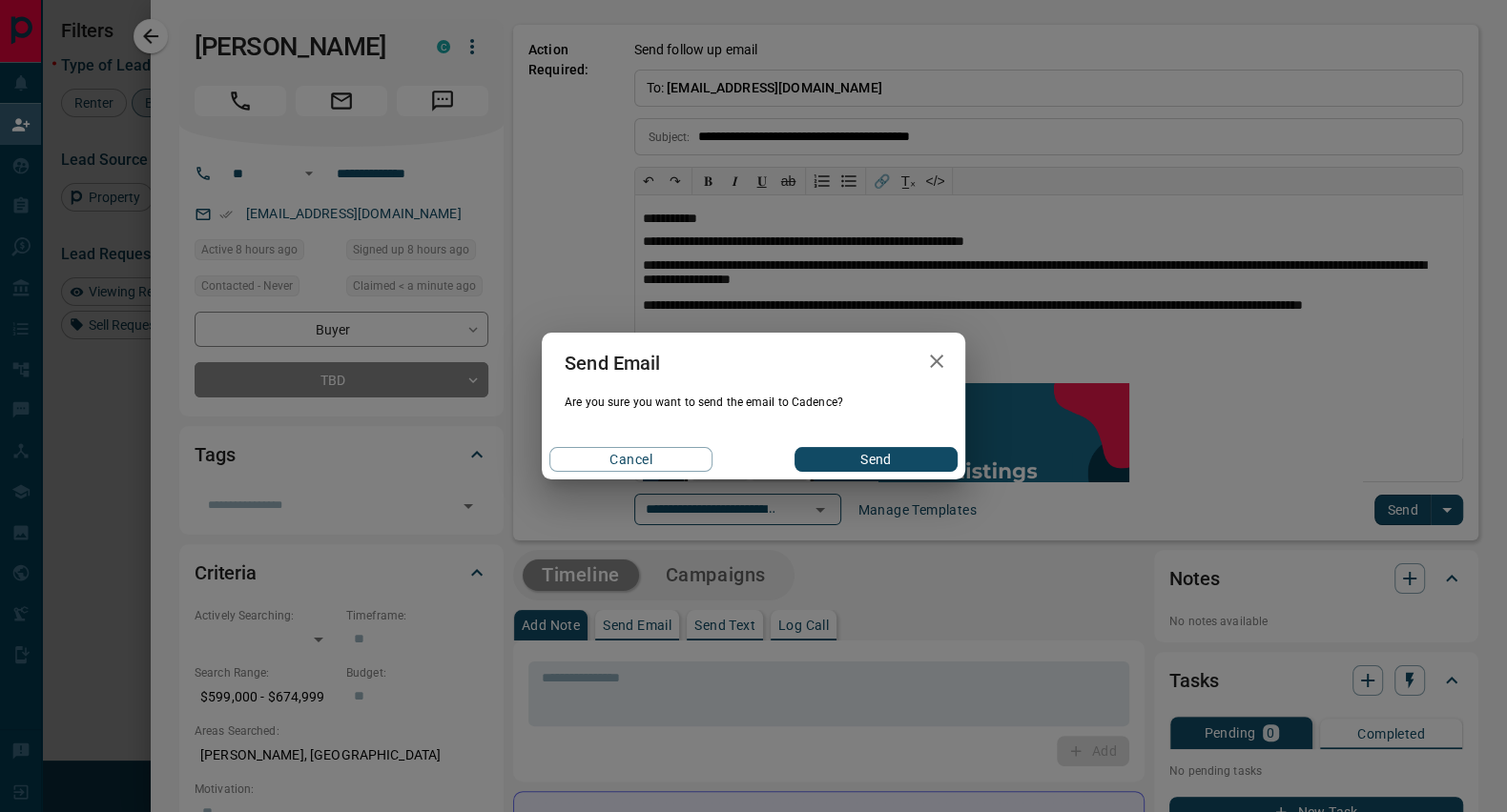
click at [861, 452] on button "Send" at bounding box center [876, 459] width 163 height 25
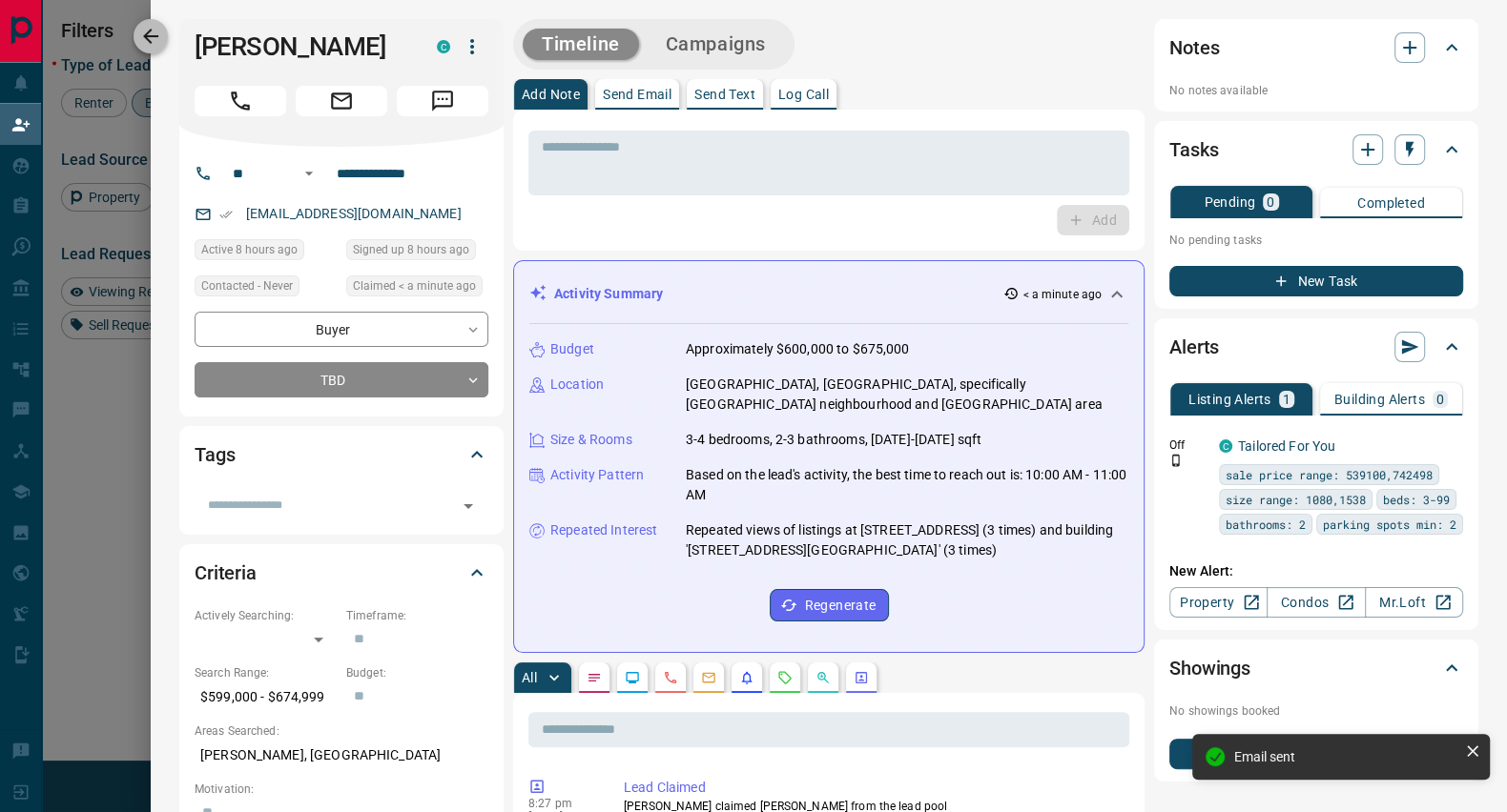
click at [159, 39] on icon "button" at bounding box center [150, 35] width 23 height 23
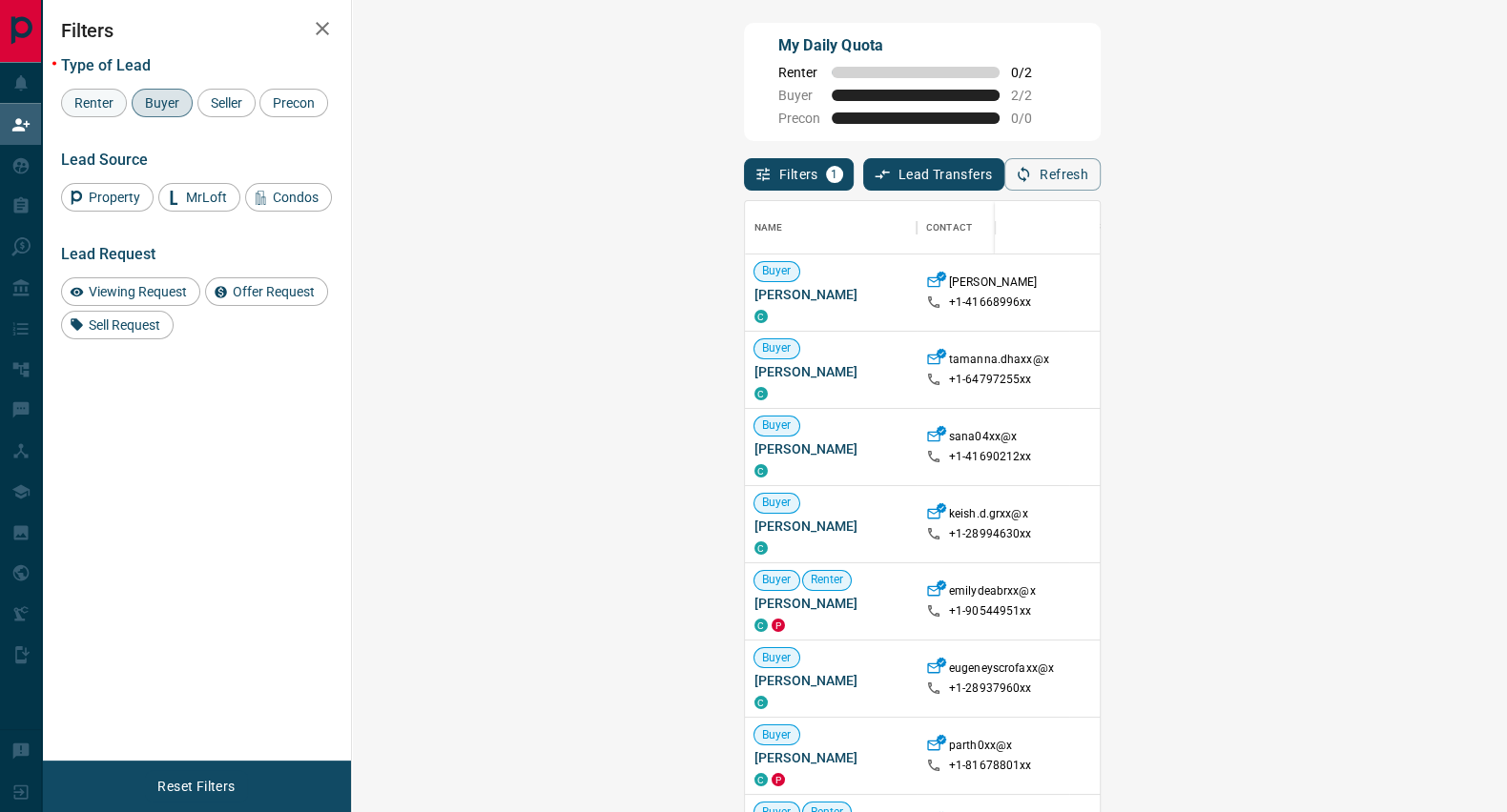
click at [103, 104] on span "Renter" at bounding box center [93, 103] width 52 height 16
click at [156, 99] on span "Buyer" at bounding box center [162, 103] width 48 height 16
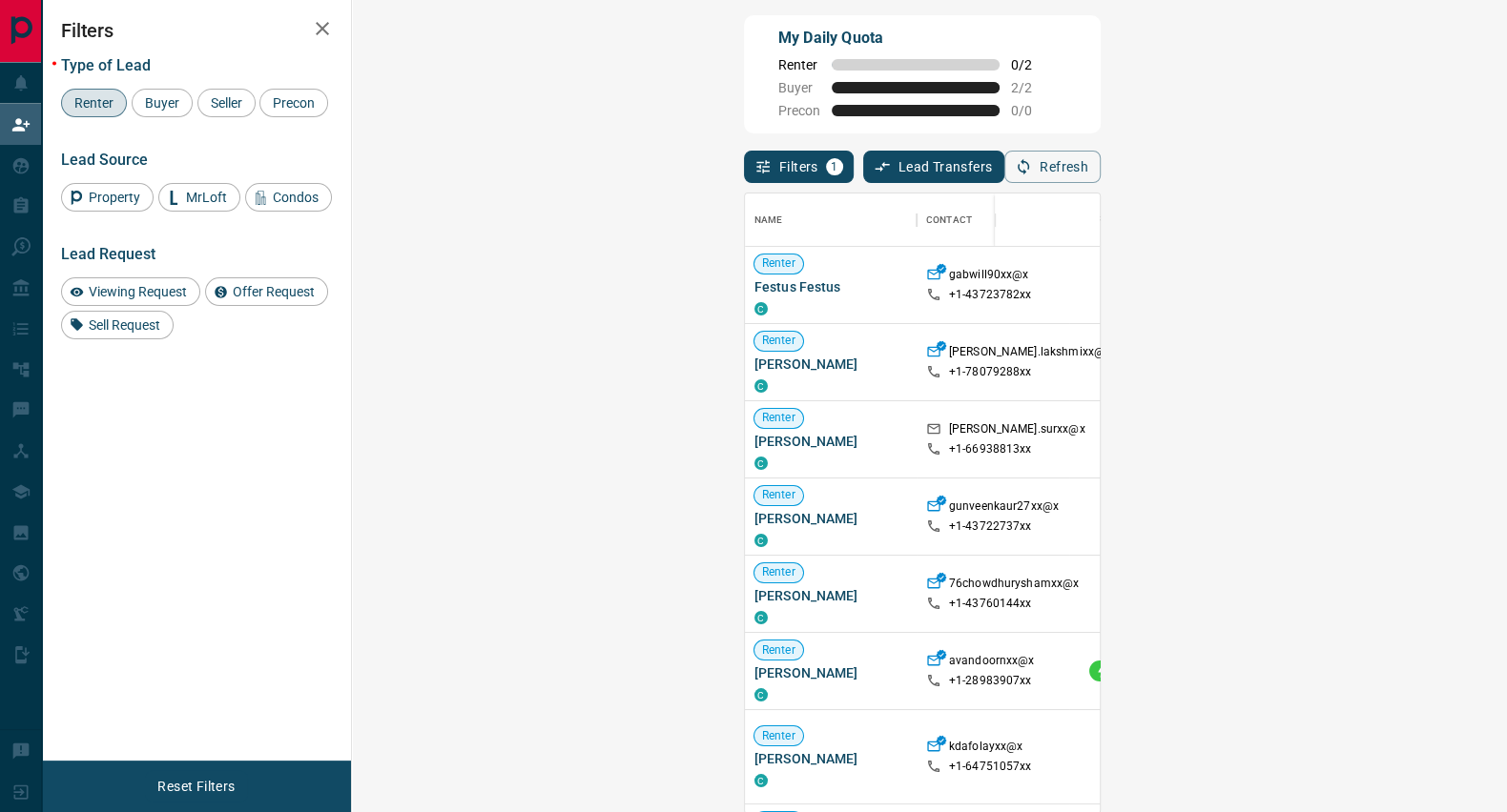
scroll to position [10, 0]
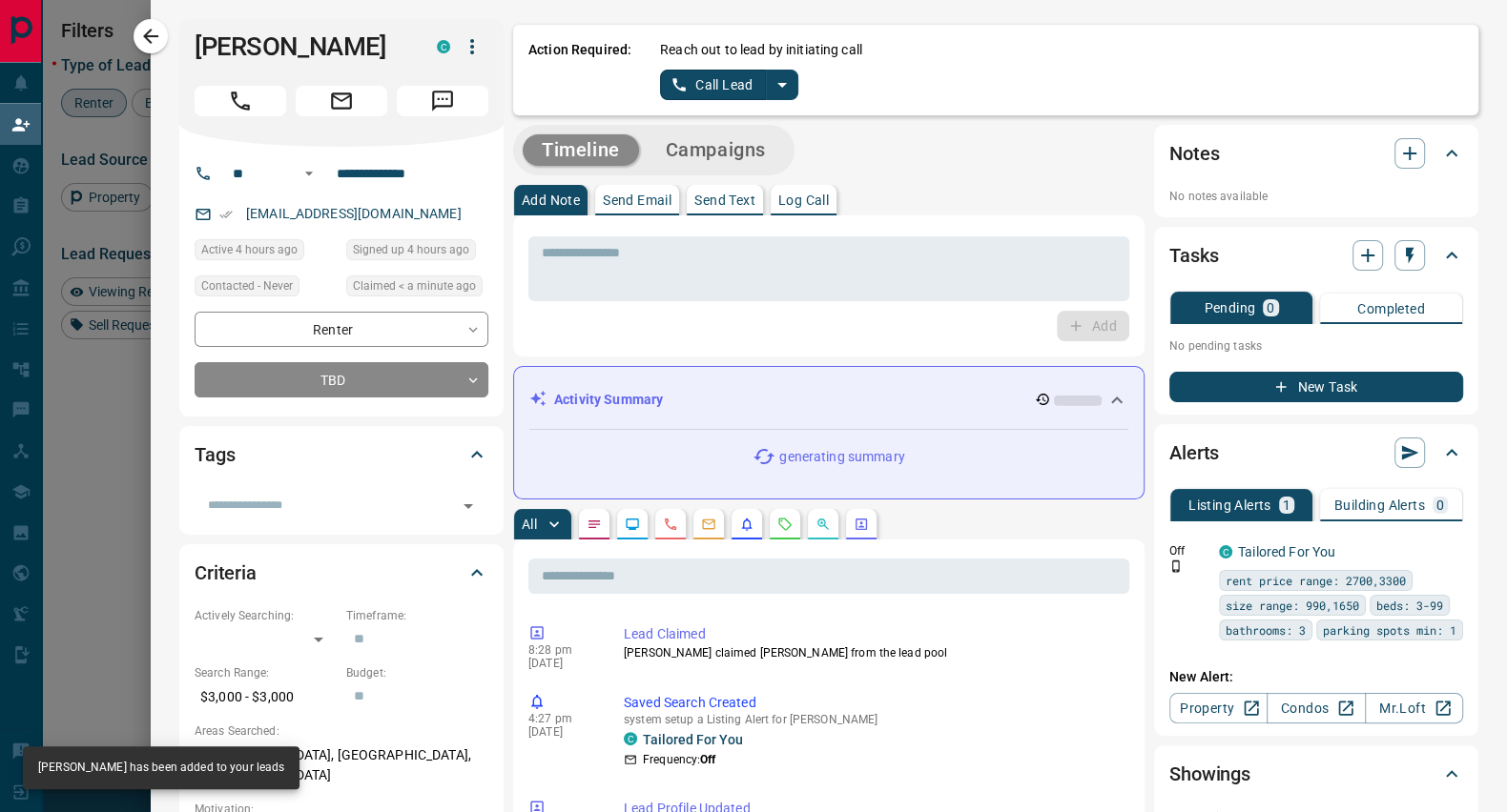
click at [726, 83] on button "Call Lead" at bounding box center [713, 84] width 106 height 30
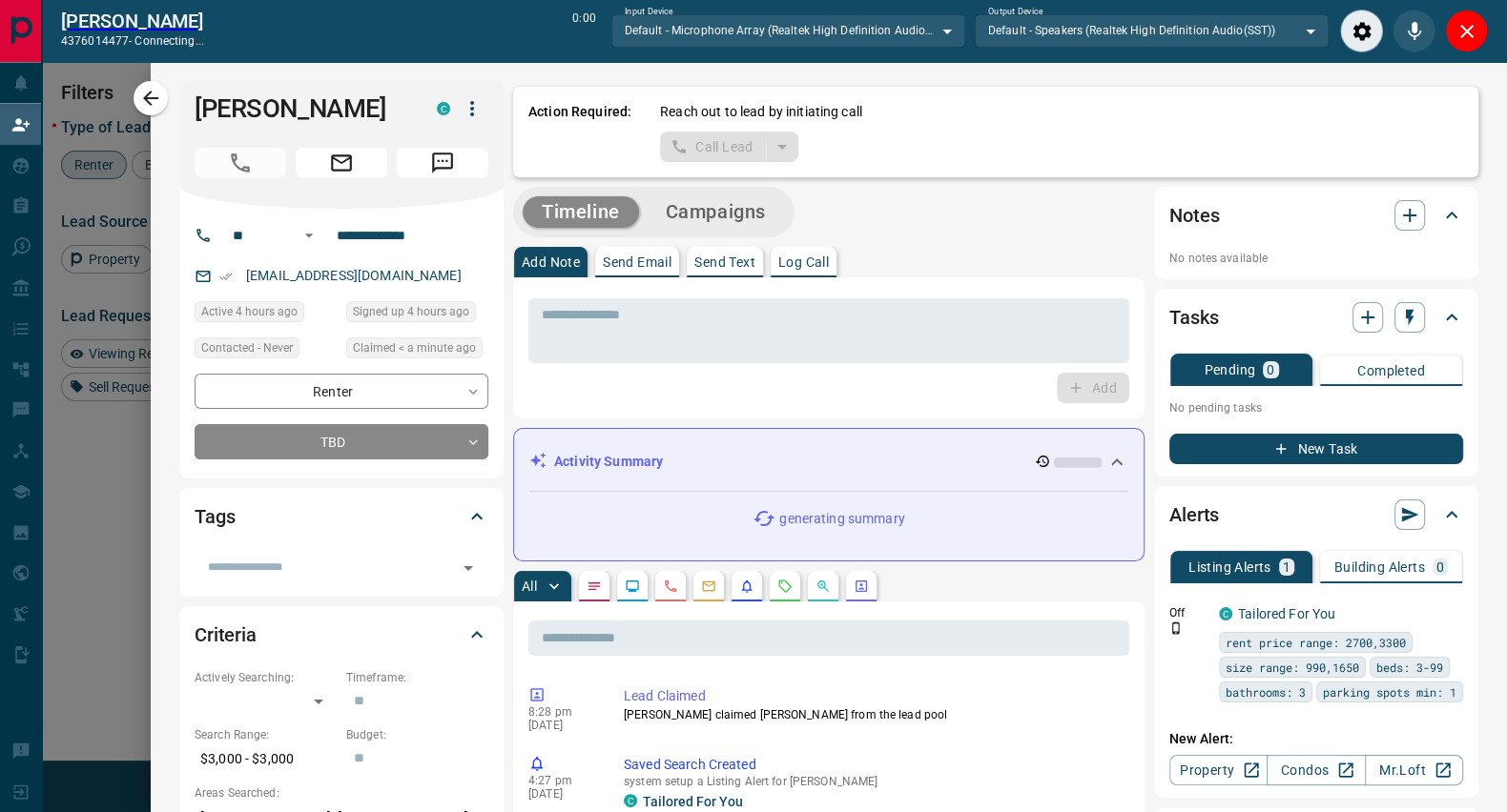
scroll to position [553, 1095]
click at [1468, 26] on icon "Close" at bounding box center [1467, 30] width 23 height 23
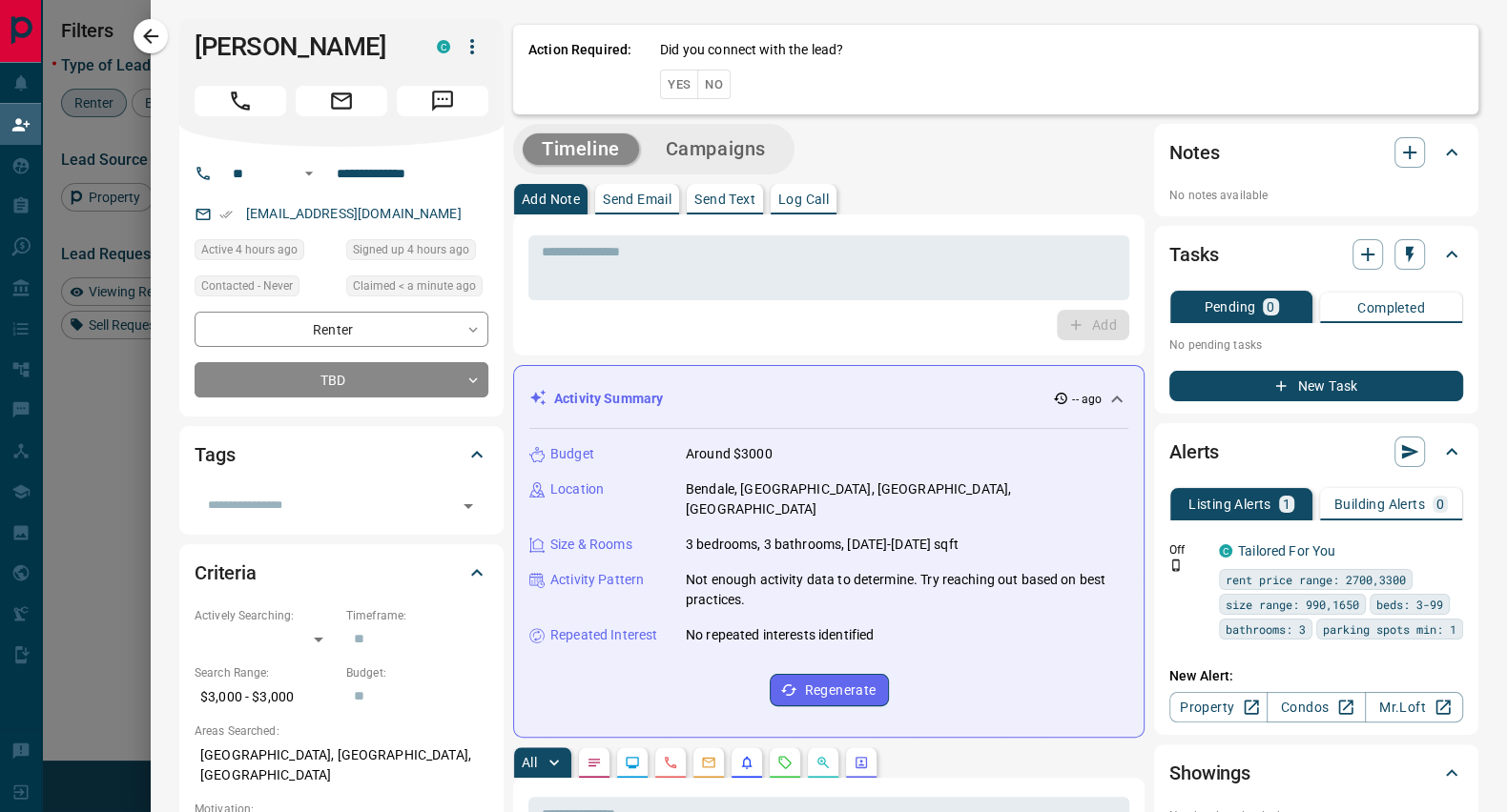
scroll to position [601, 1095]
click at [698, 79] on button "No" at bounding box center [714, 84] width 33 height 29
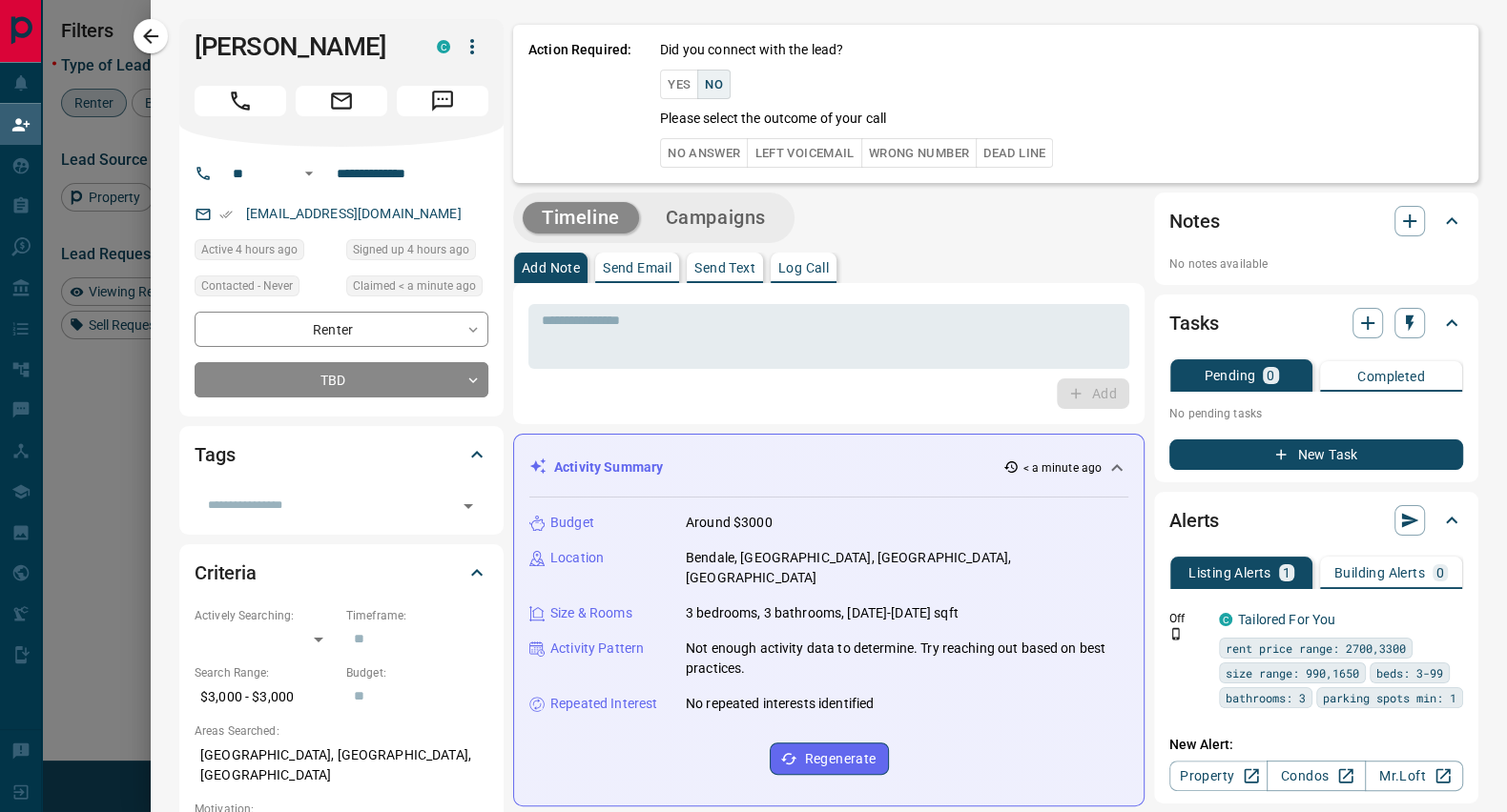
click at [684, 154] on button "No Answer" at bounding box center [703, 153] width 87 height 29
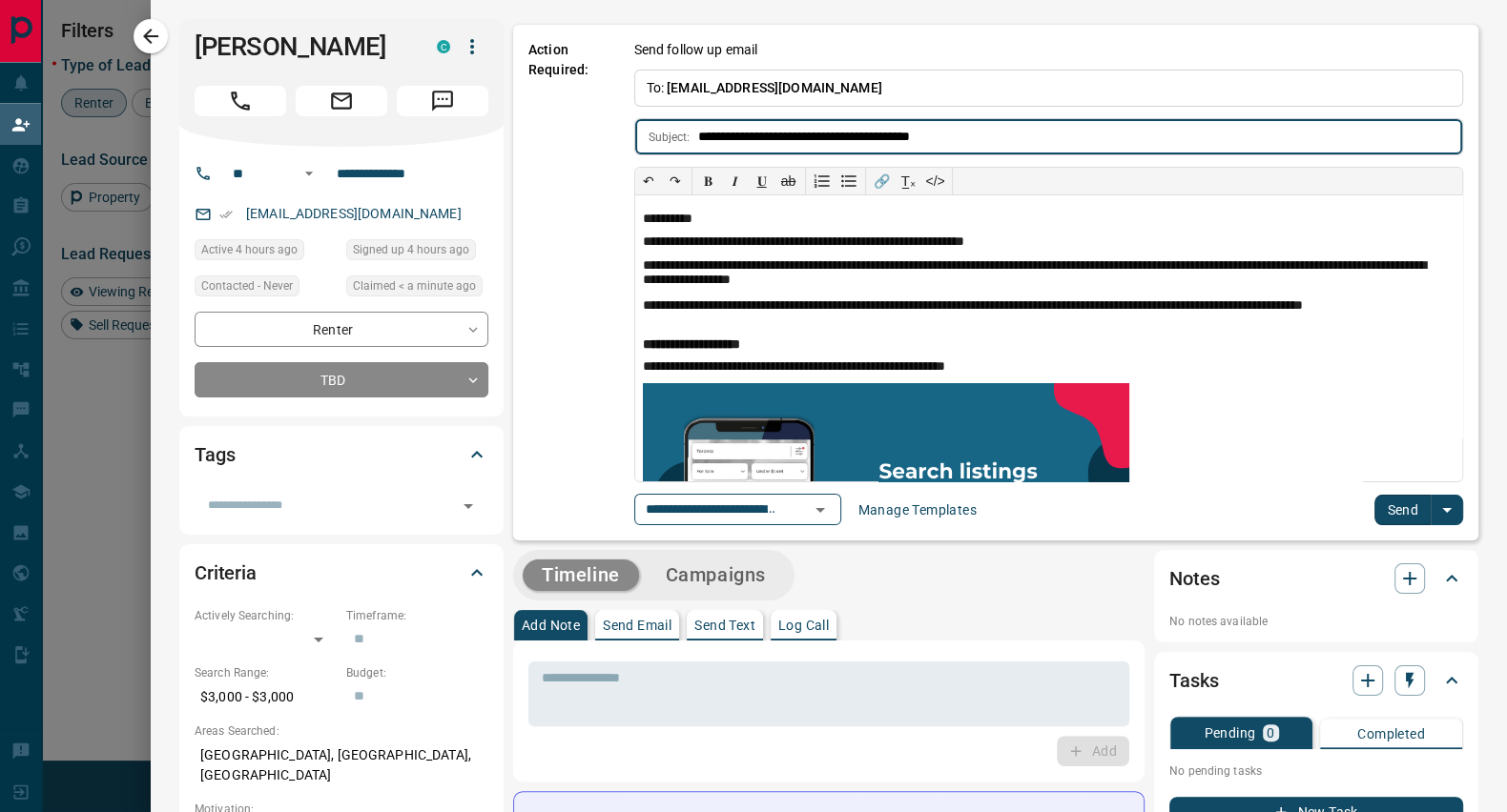
click at [1397, 511] on button "Send" at bounding box center [1402, 510] width 56 height 30
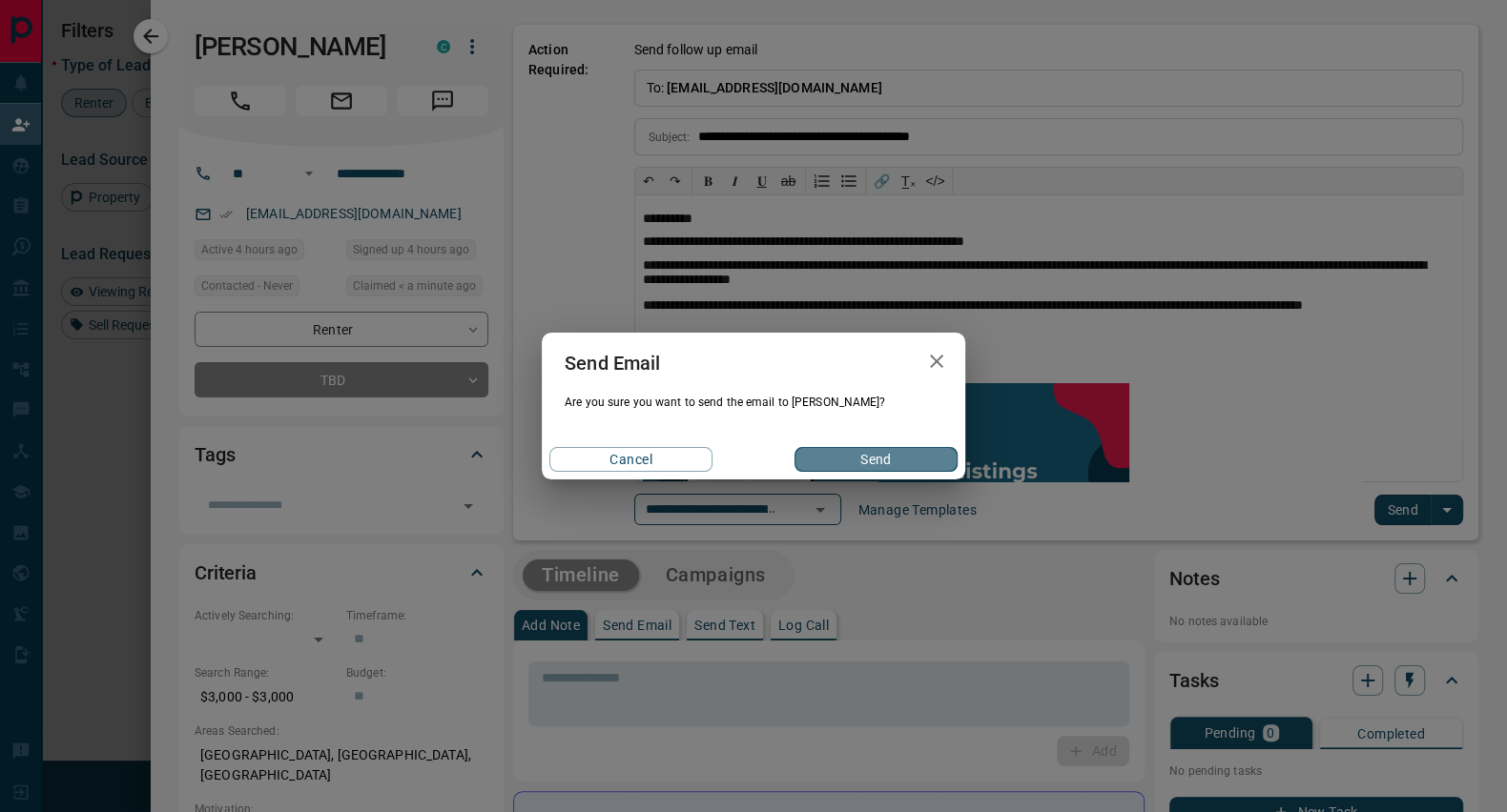
click at [857, 449] on button "Send" at bounding box center [876, 459] width 163 height 25
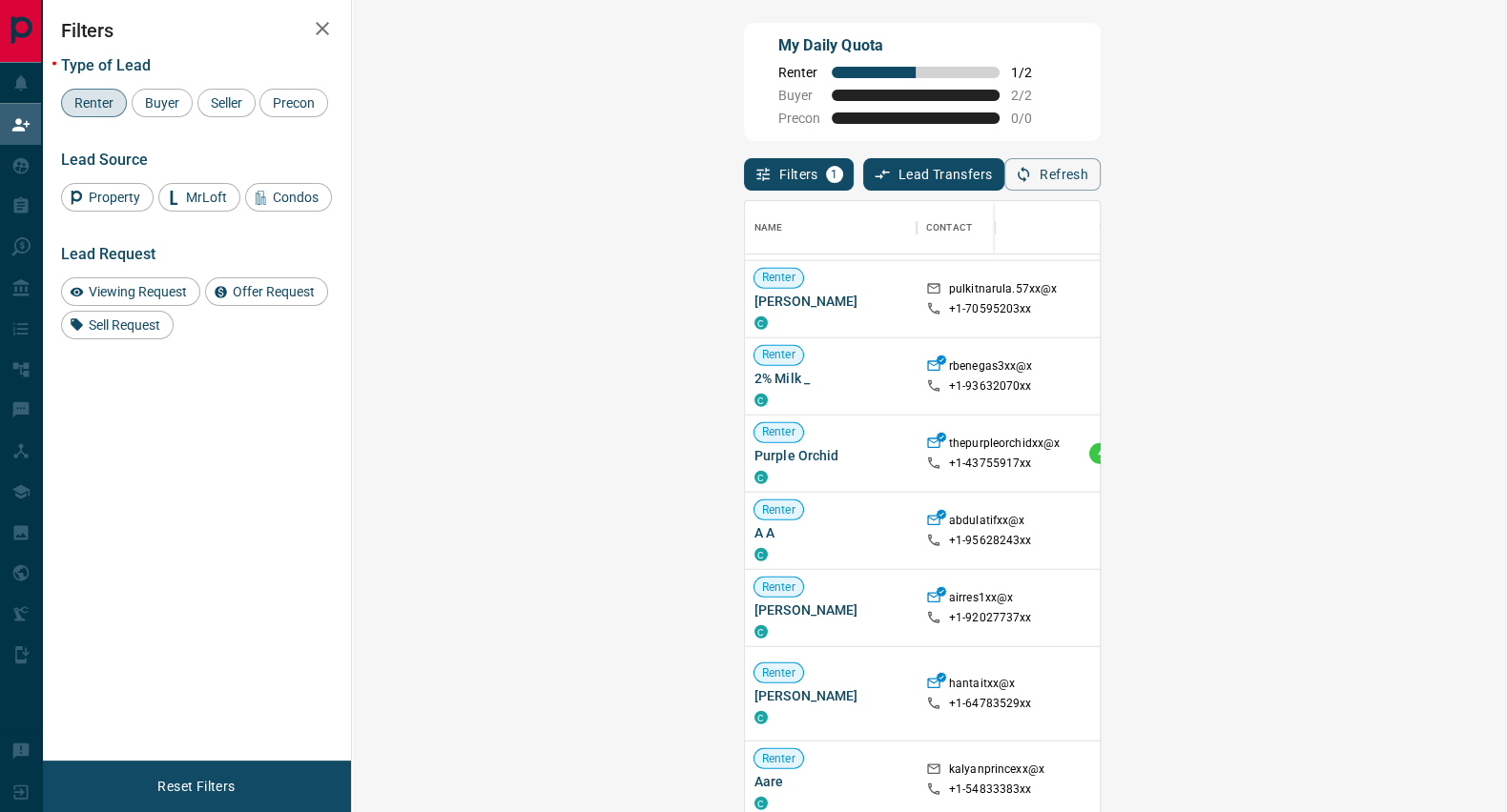
scroll to position [1613, 0]
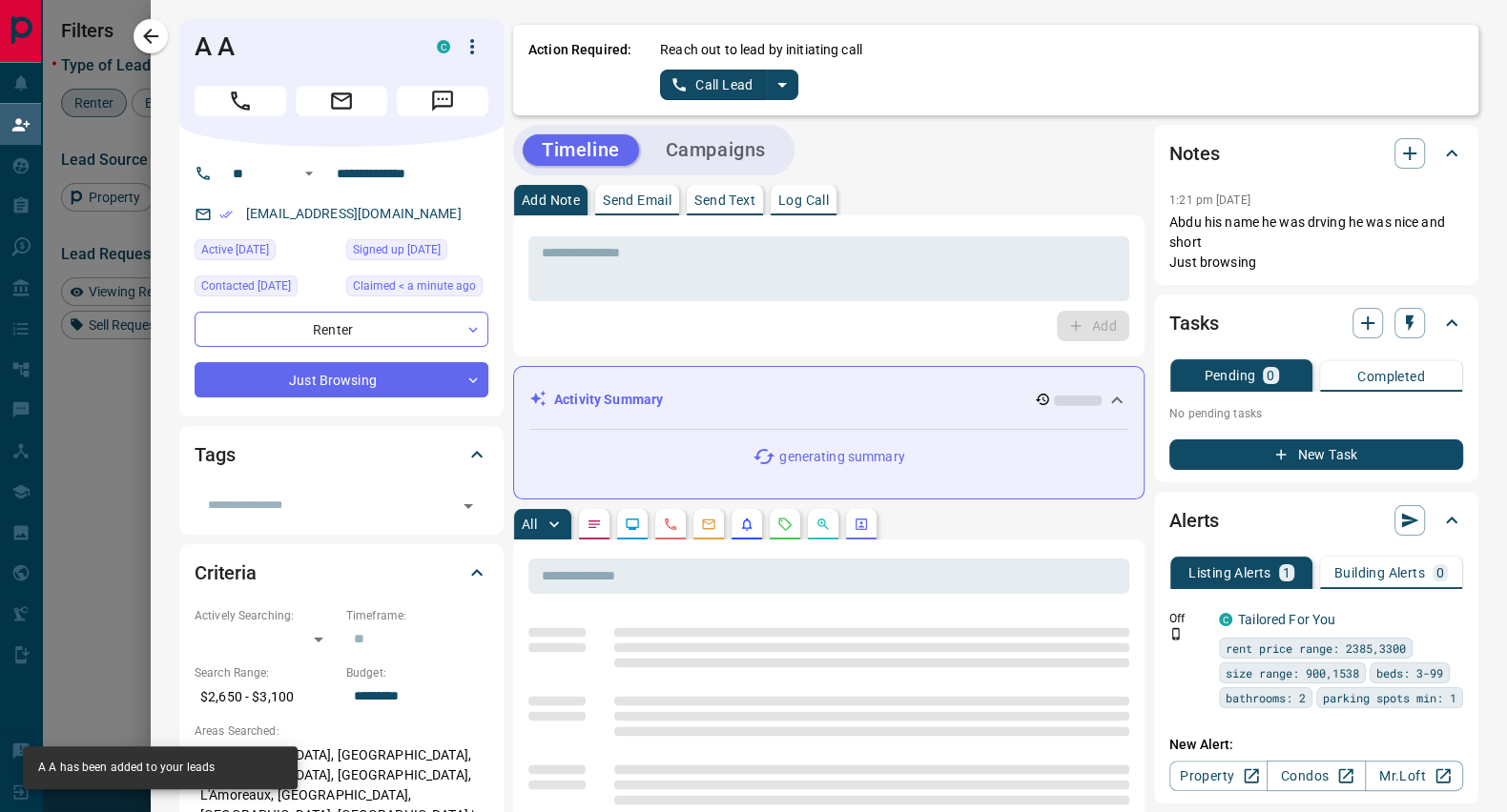
click at [673, 82] on icon "split button" at bounding box center [680, 85] width 14 height 14
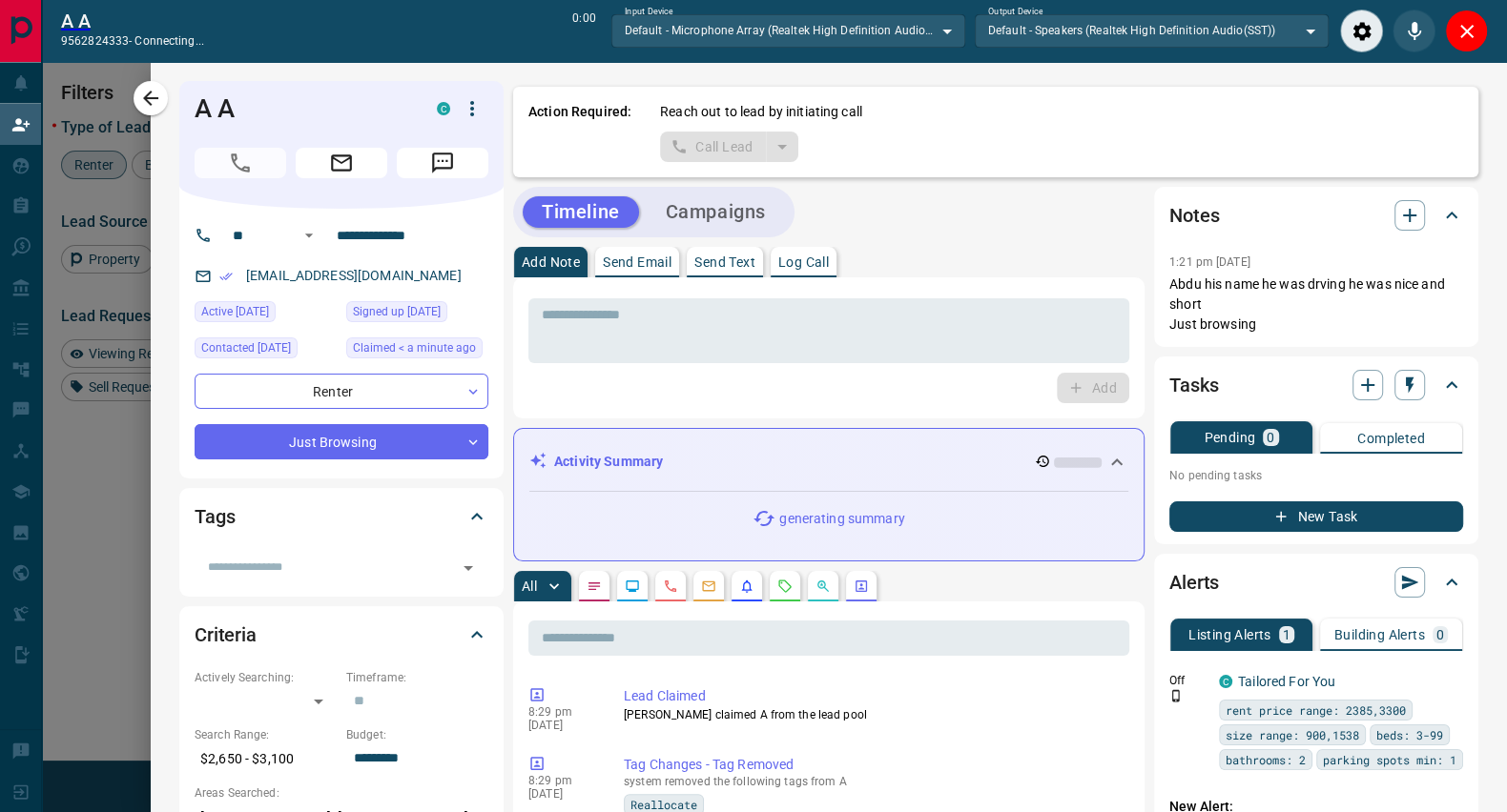
scroll to position [553, 1095]
click at [1468, 27] on icon "Close" at bounding box center [1467, 30] width 23 height 23
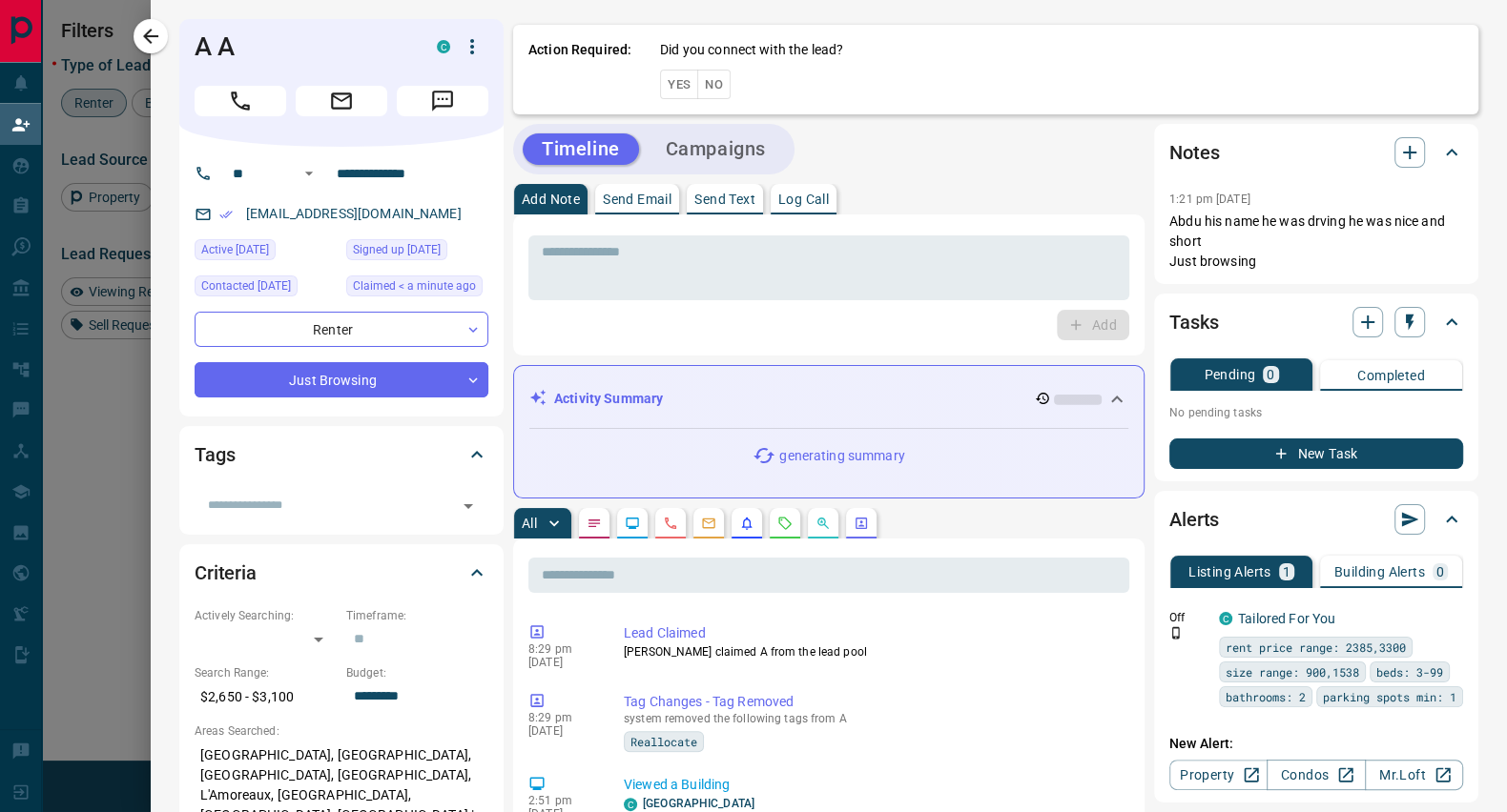
scroll to position [601, 1095]
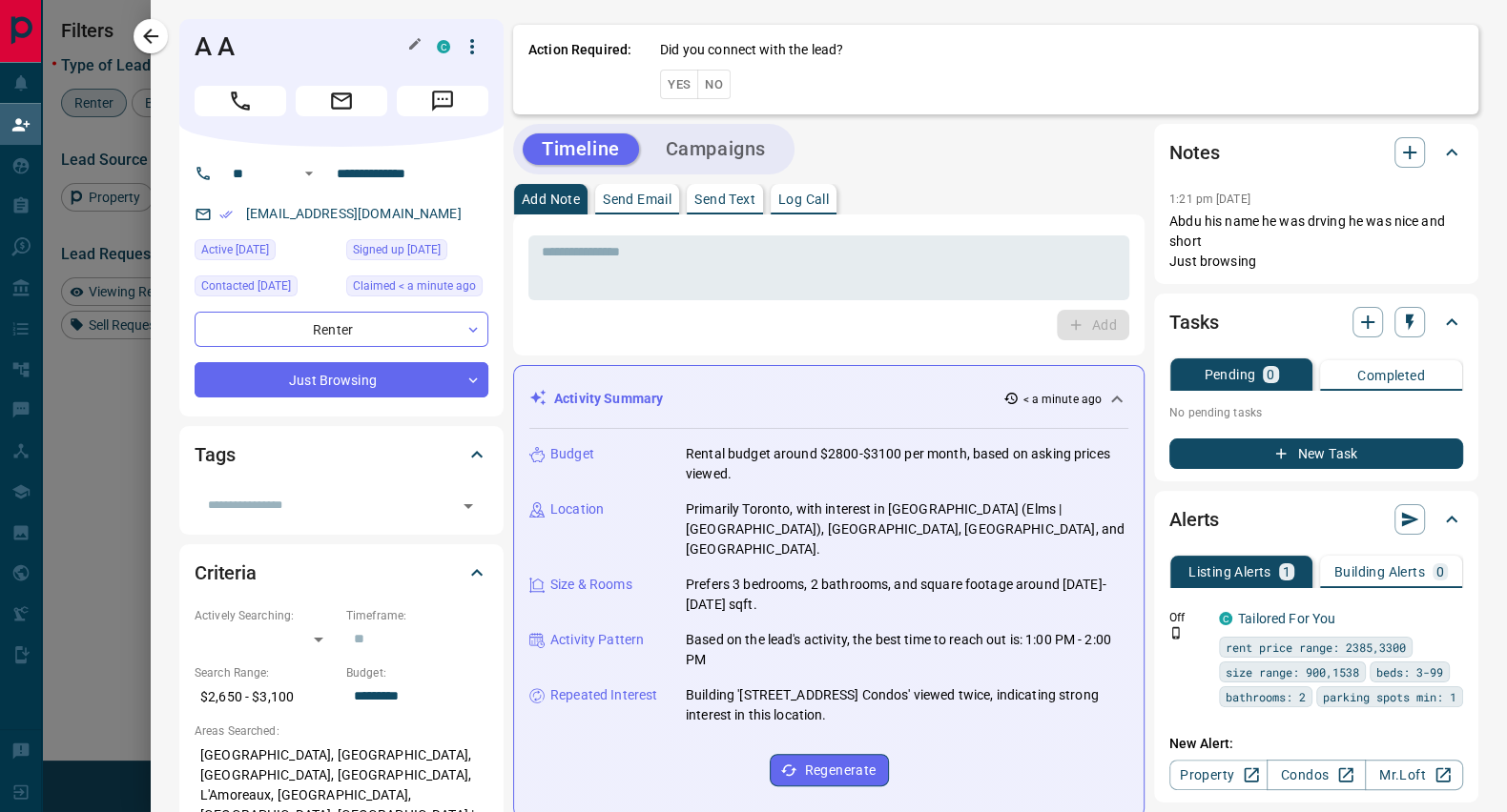
click at [212, 53] on h1 "A A" at bounding box center [301, 46] width 213 height 30
click at [408, 47] on icon "button" at bounding box center [416, 44] width 16 height 16
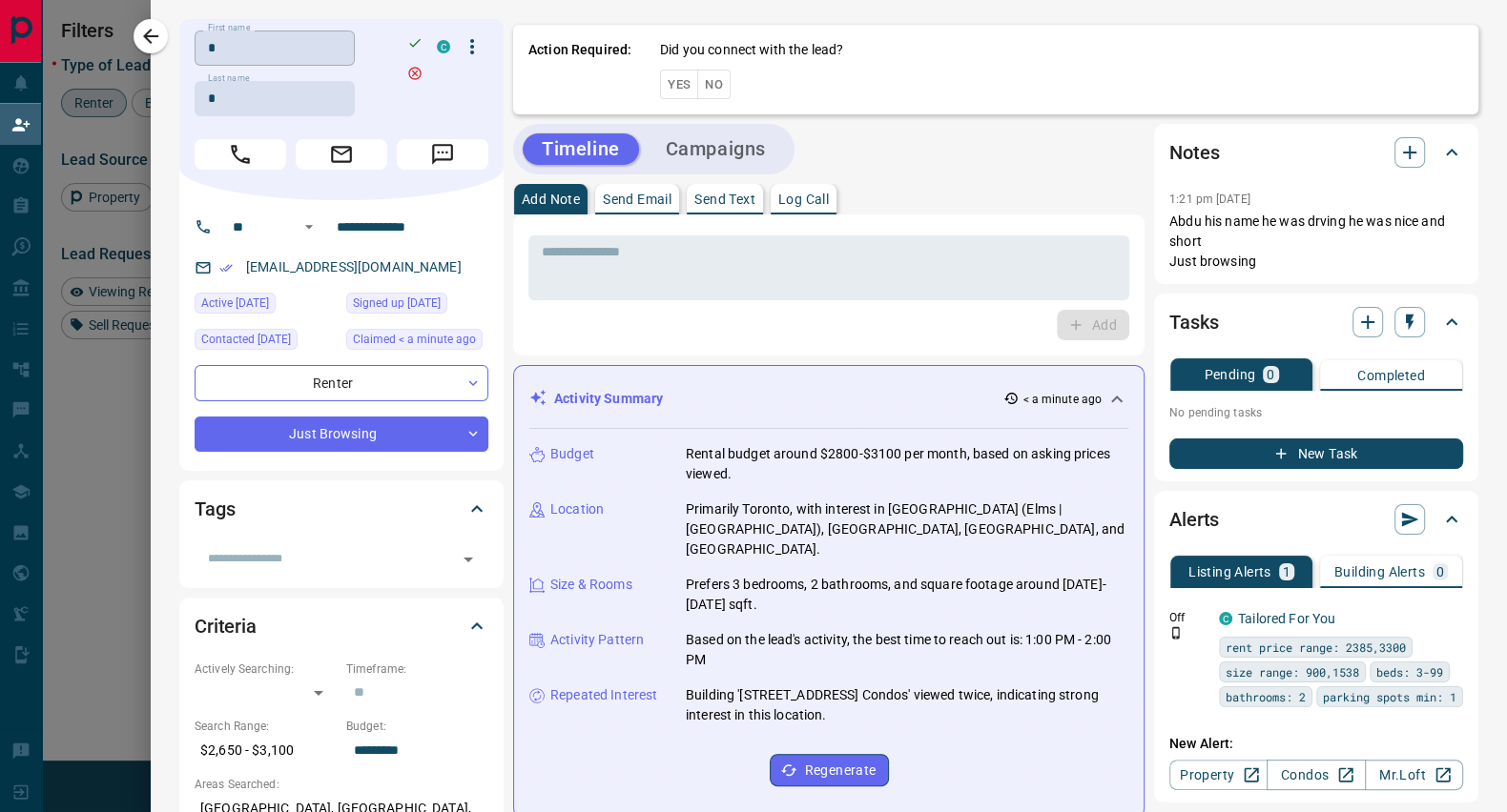
click at [242, 46] on input "*" at bounding box center [274, 48] width 160 height 35
type input "******"
click at [221, 92] on input "*" at bounding box center [274, 99] width 160 height 35
type input "****"
click at [408, 39] on icon "button" at bounding box center [416, 43] width 16 height 16
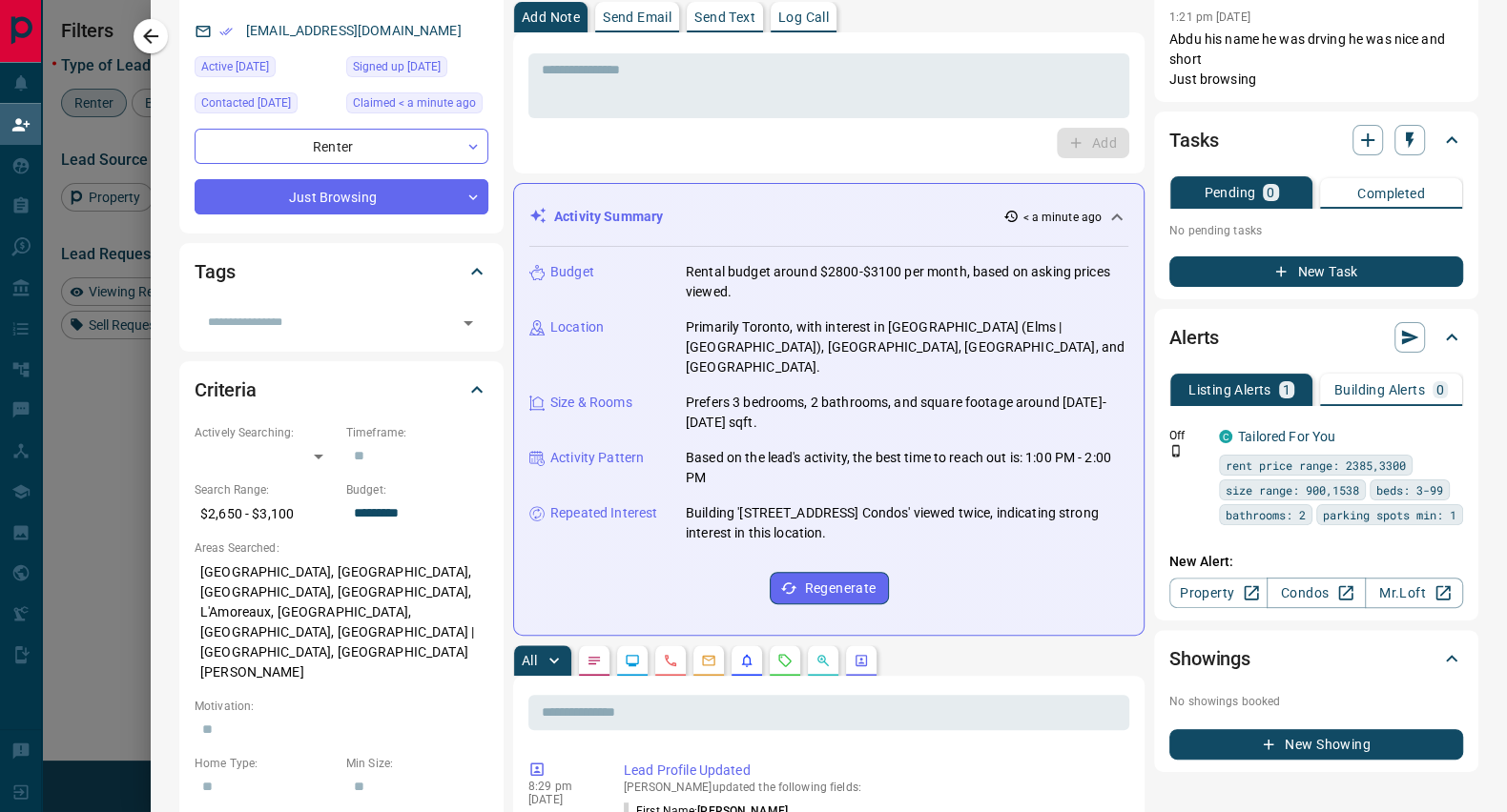
scroll to position [0, 0]
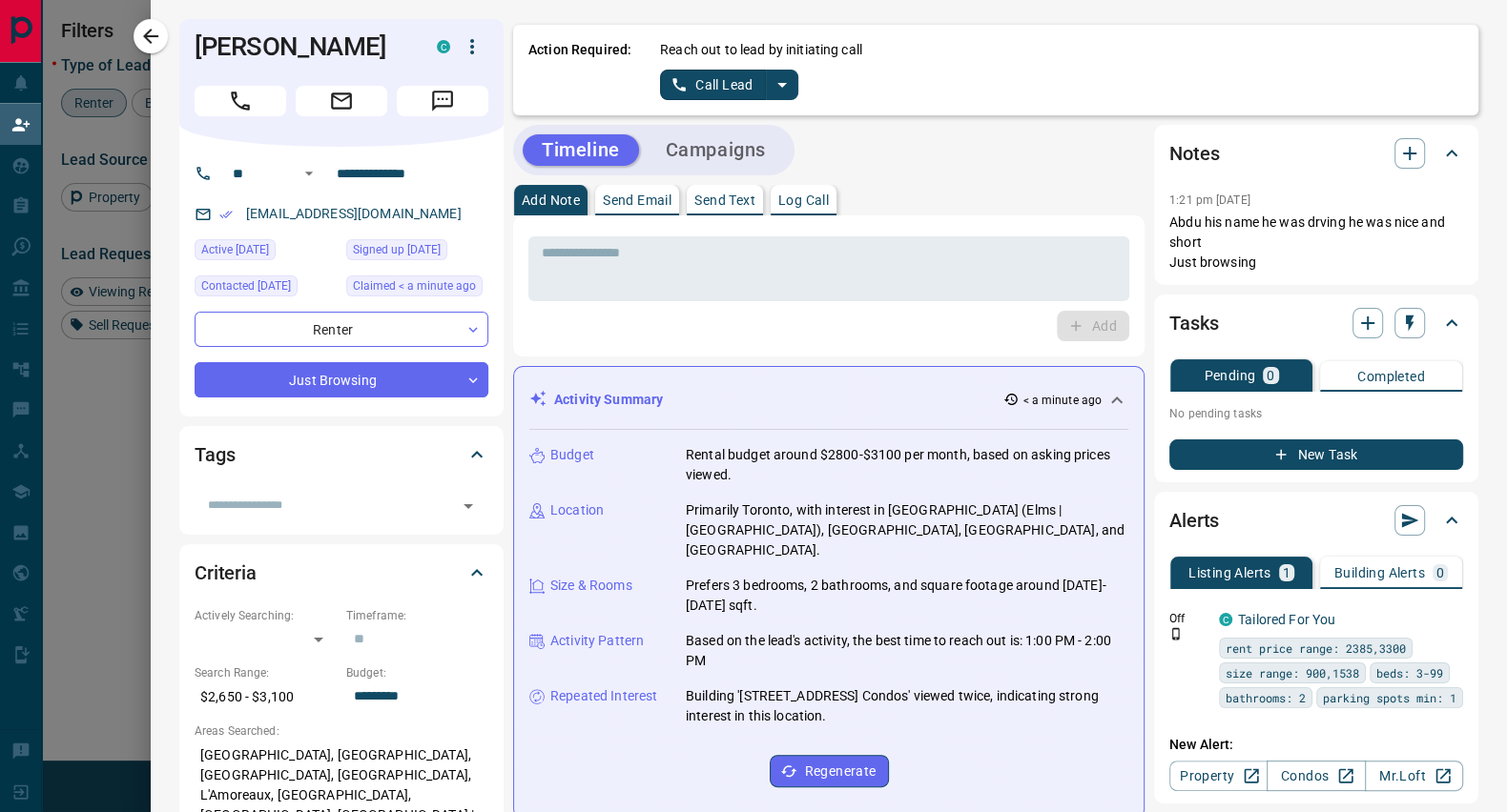
click at [720, 83] on button "Call Lead" at bounding box center [713, 84] width 106 height 30
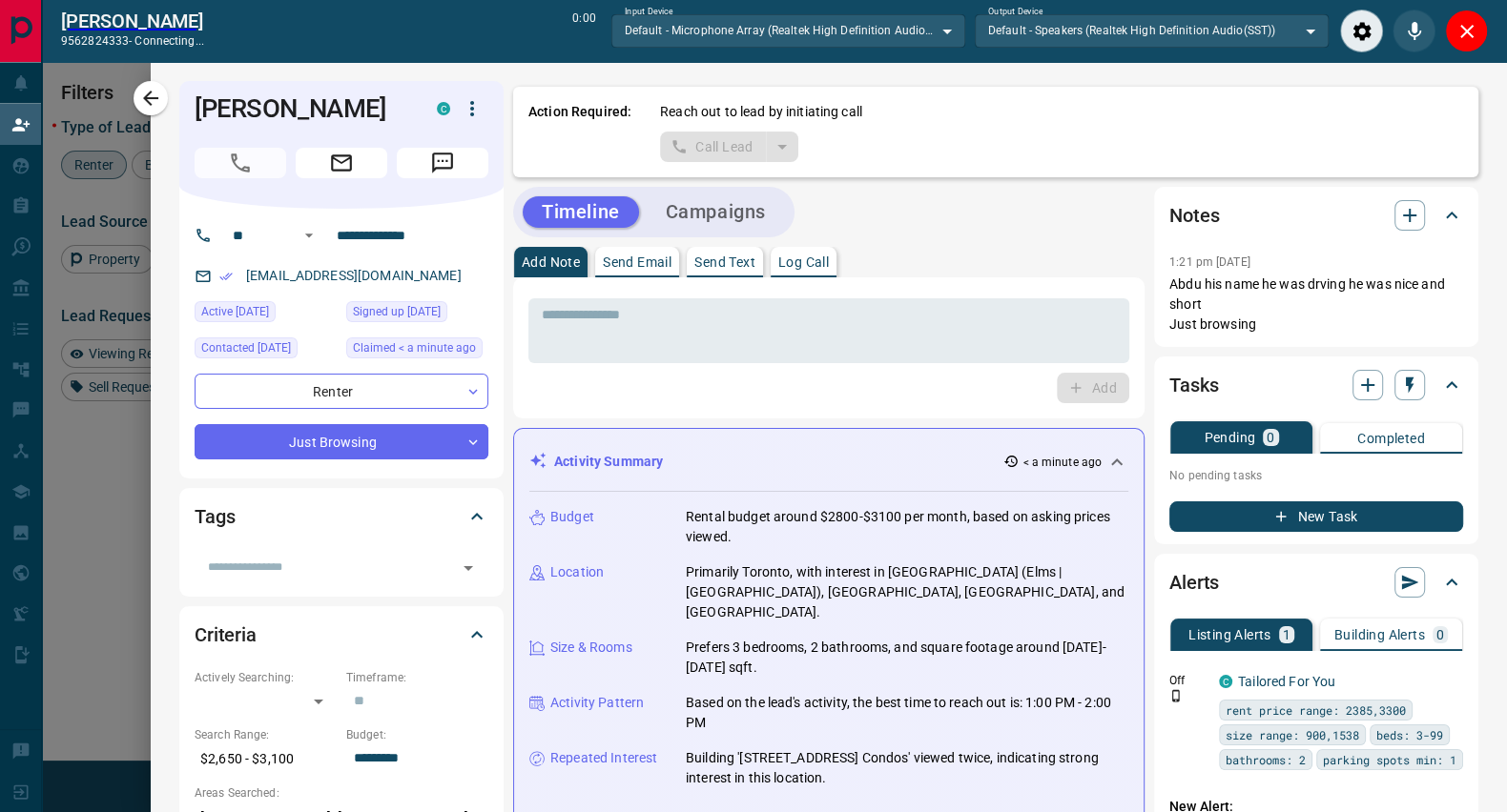
scroll to position [553, 1095]
click at [1465, 31] on icon "Close" at bounding box center [1468, 31] width 14 height 14
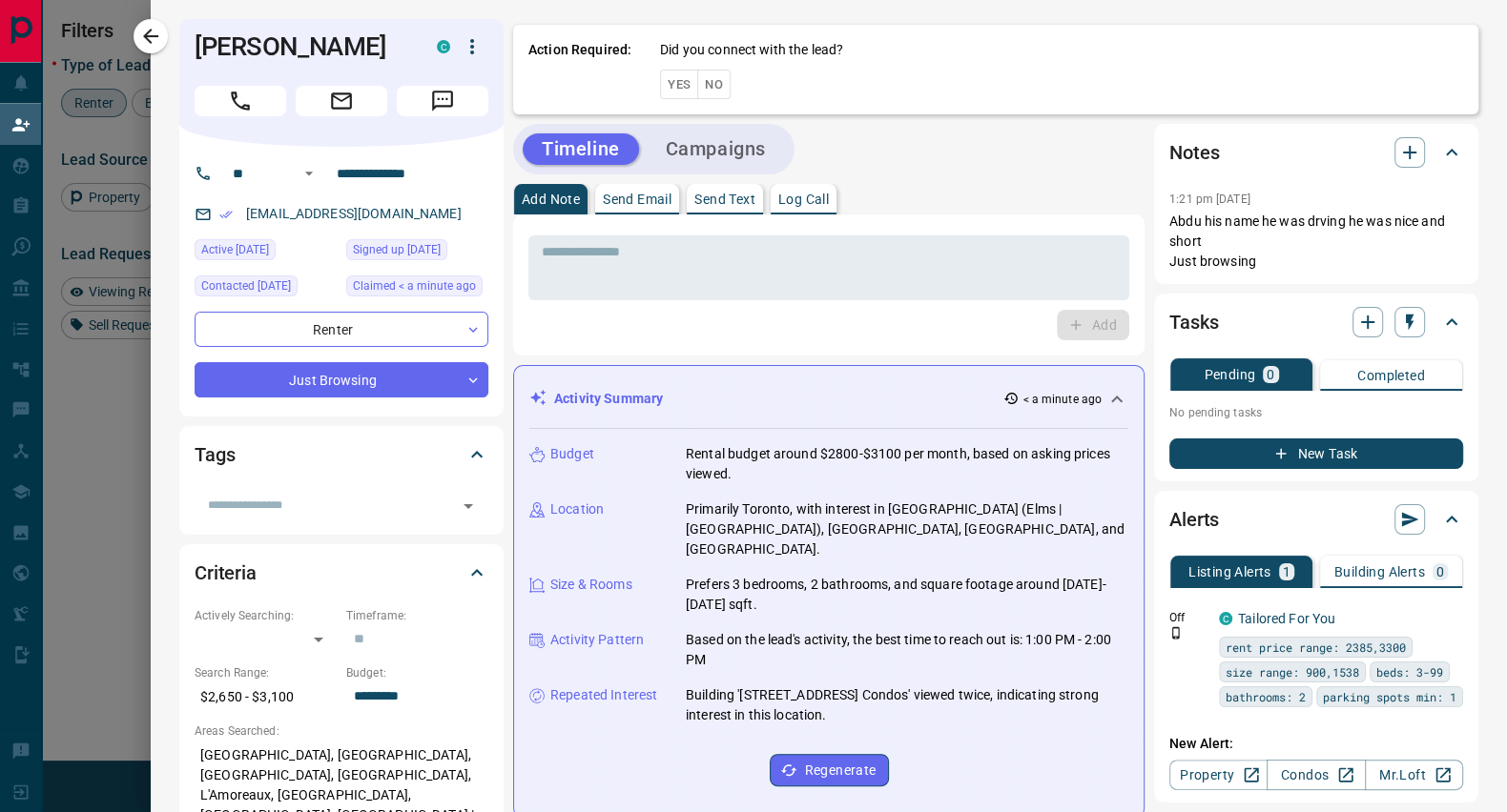
scroll to position [601, 1095]
click at [703, 82] on button "No" at bounding box center [714, 84] width 33 height 29
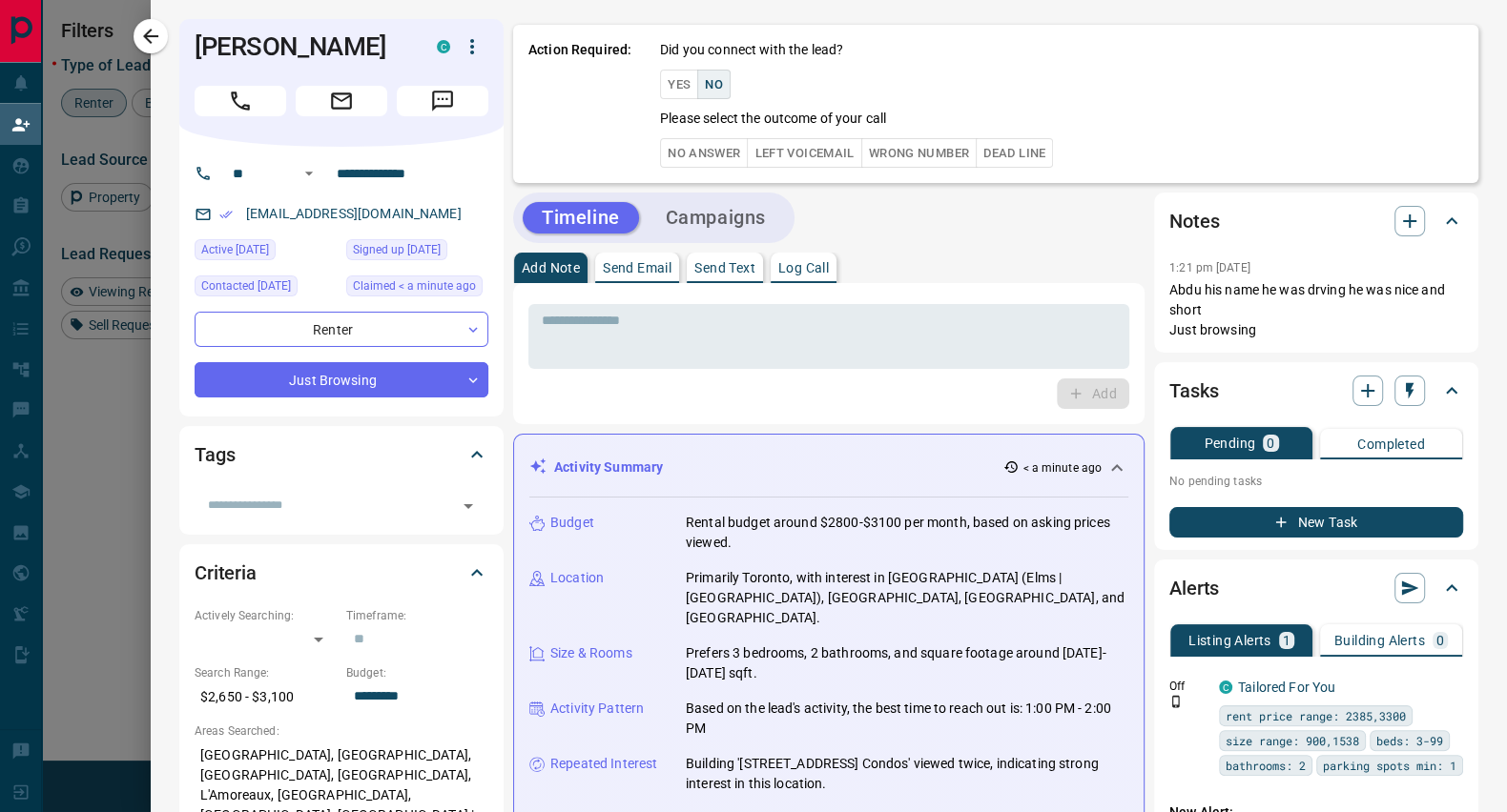
click at [716, 148] on button "No Answer" at bounding box center [703, 153] width 87 height 29
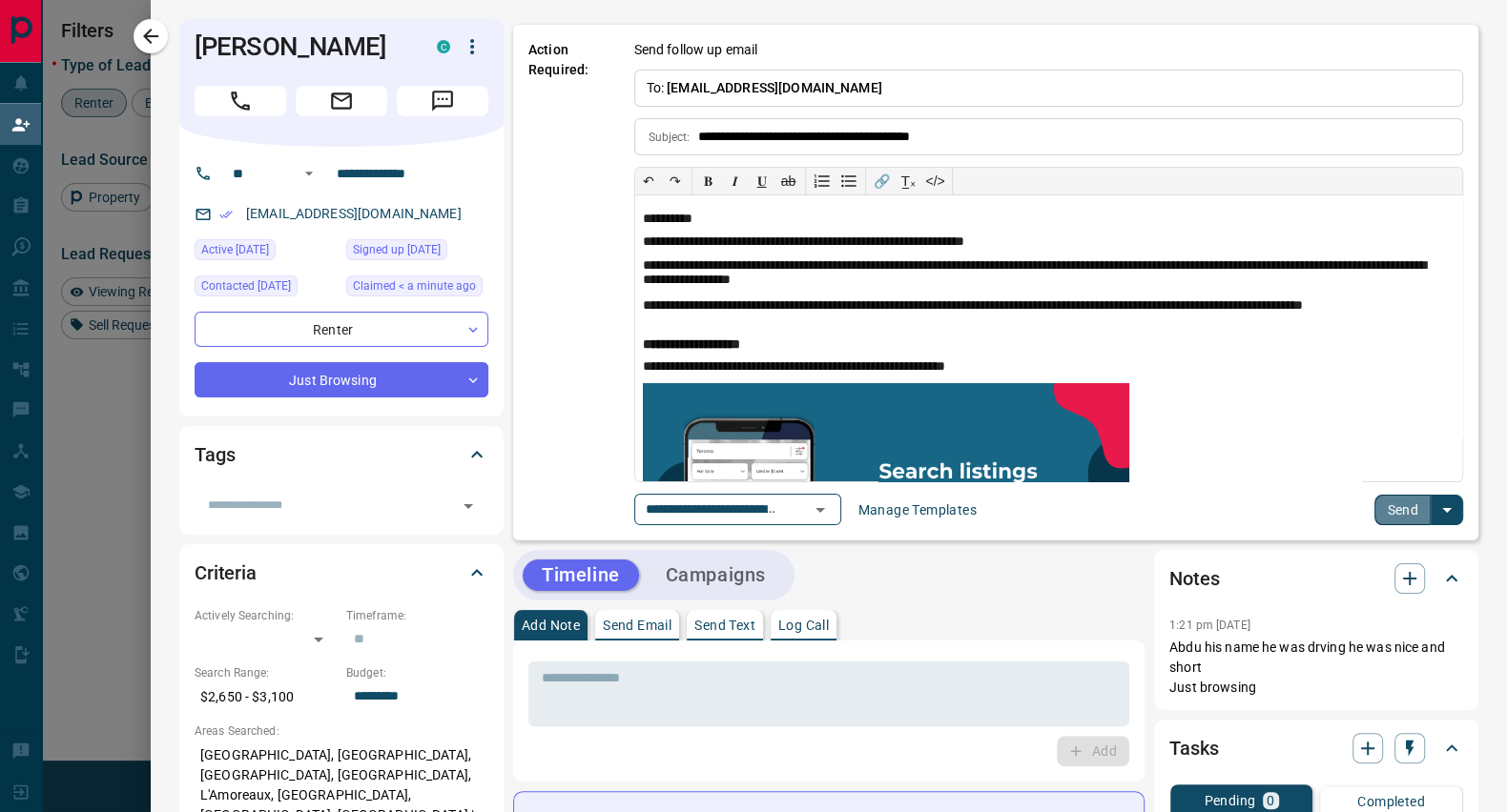
click at [1385, 514] on button "Send" at bounding box center [1402, 510] width 56 height 30
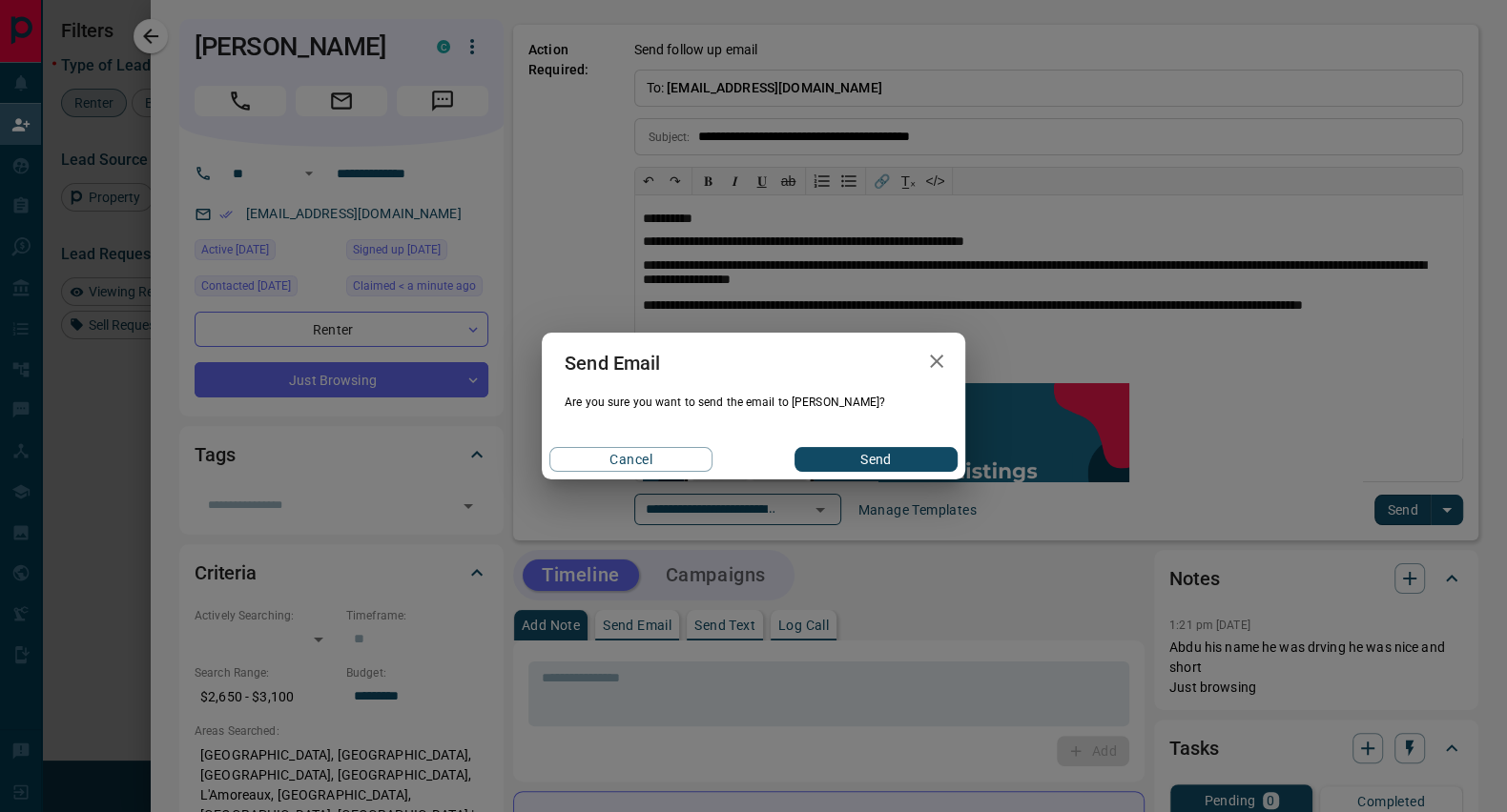
click at [882, 447] on button "Send" at bounding box center [876, 459] width 163 height 25
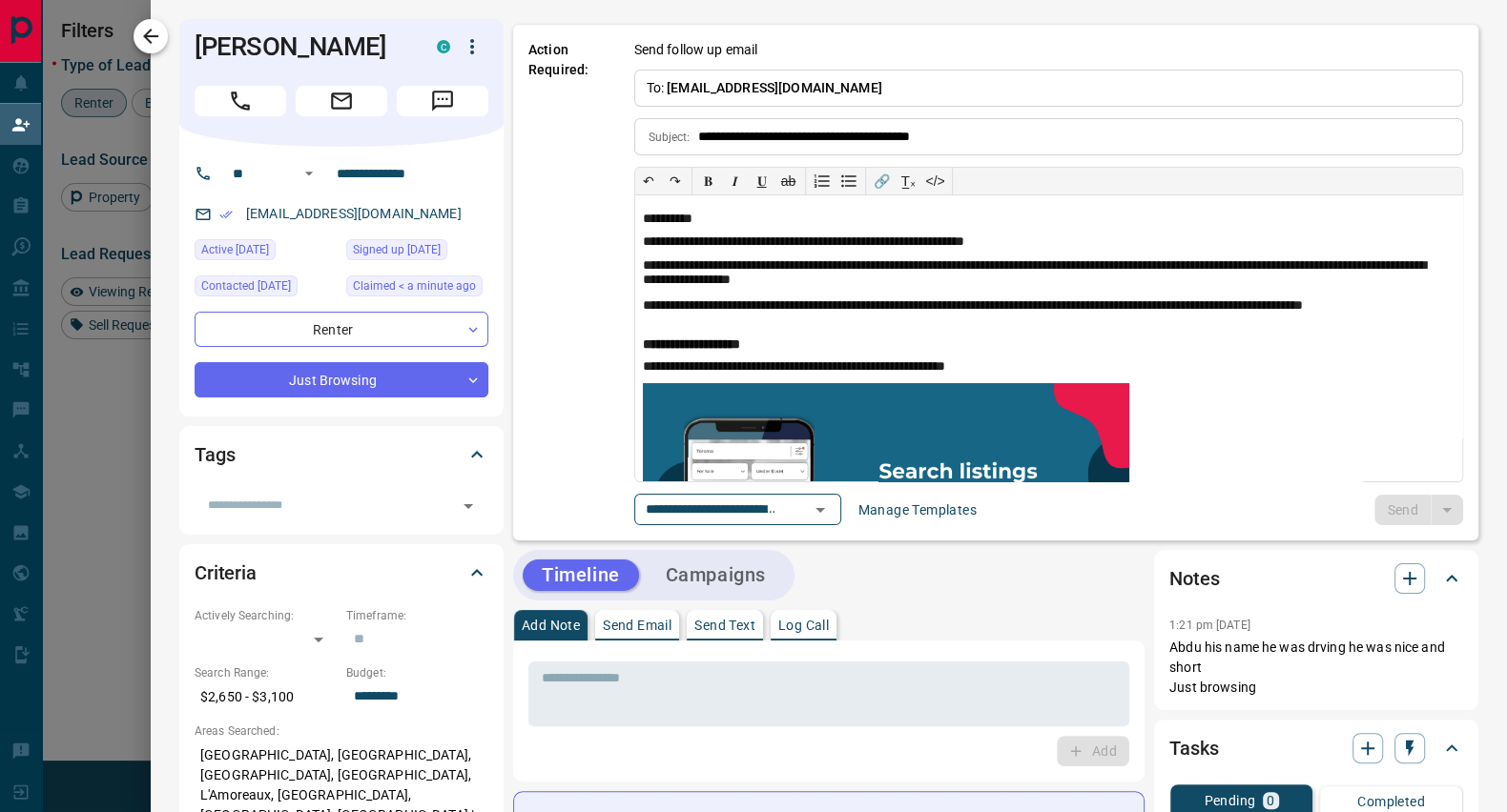
click at [151, 30] on icon "button" at bounding box center [151, 36] width 16 height 16
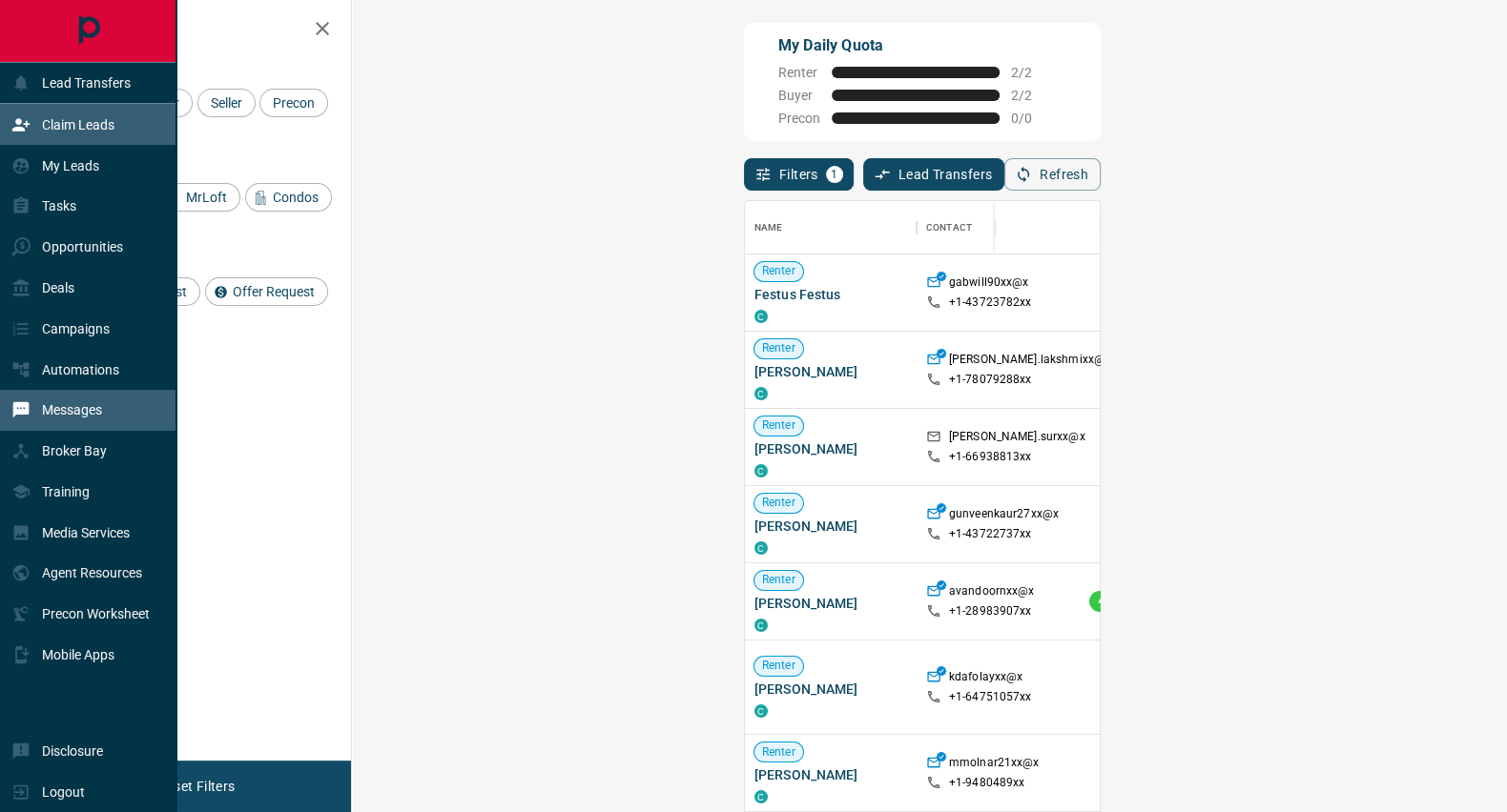
click at [109, 411] on div "Messages" at bounding box center [88, 410] width 177 height 41
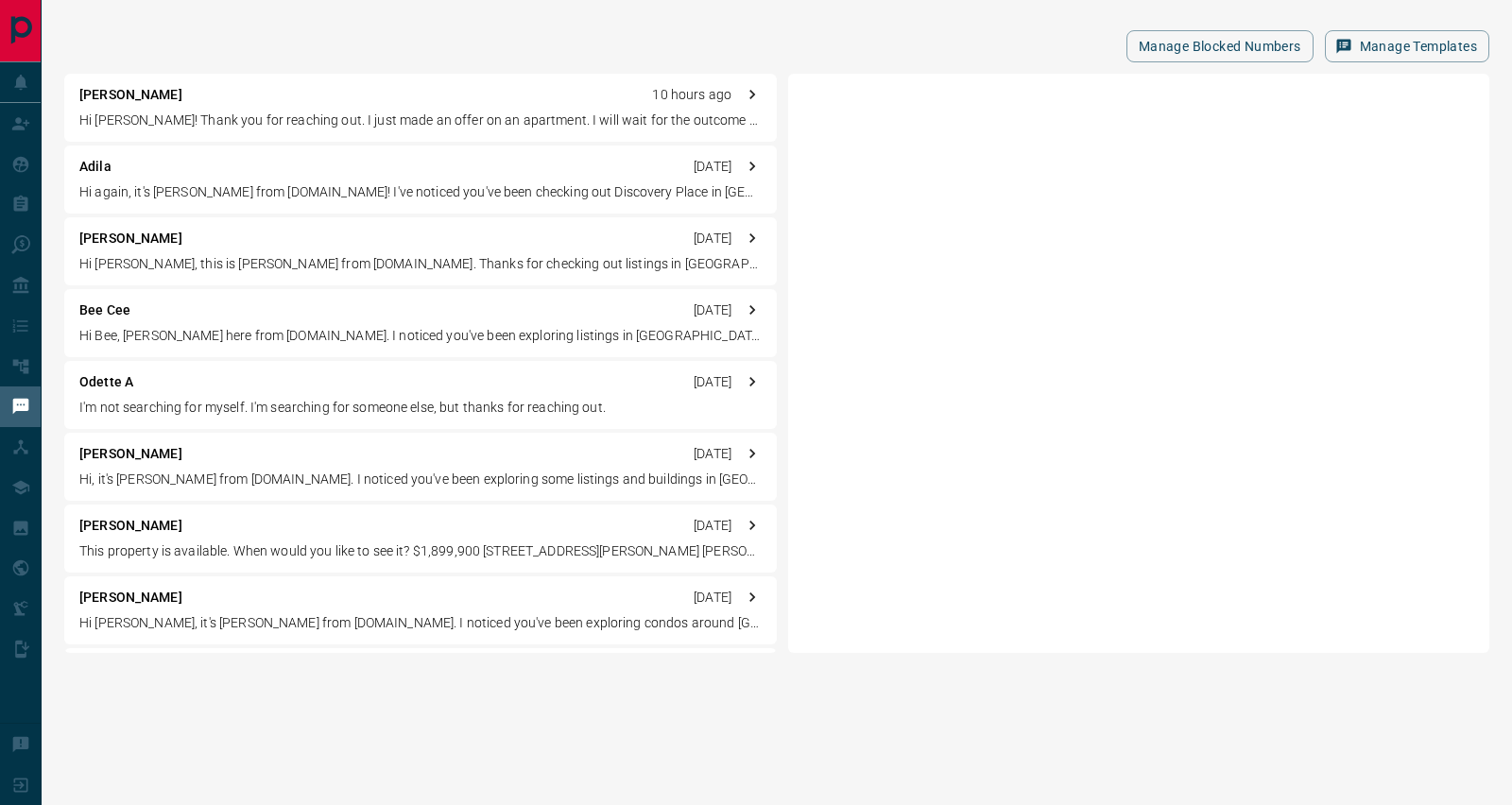
click at [106, 380] on p "Odette A" at bounding box center [106, 383] width 54 height 19
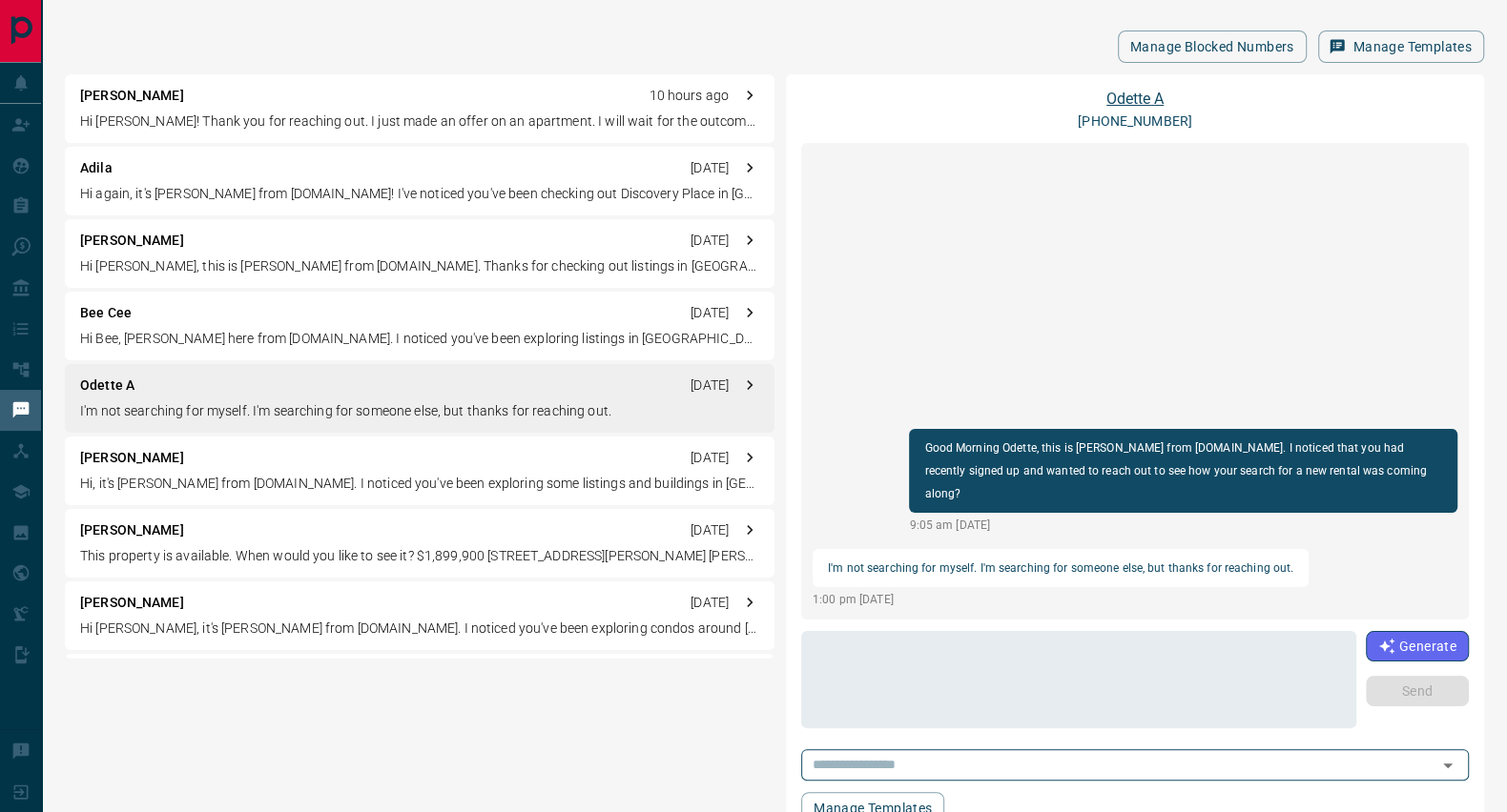
click at [1141, 97] on link "Odette A" at bounding box center [1135, 98] width 57 height 18
click at [175, 120] on p "Hi [PERSON_NAME]! Thank you for reaching out. I just made an offer on an apartm…" at bounding box center [419, 122] width 679 height 20
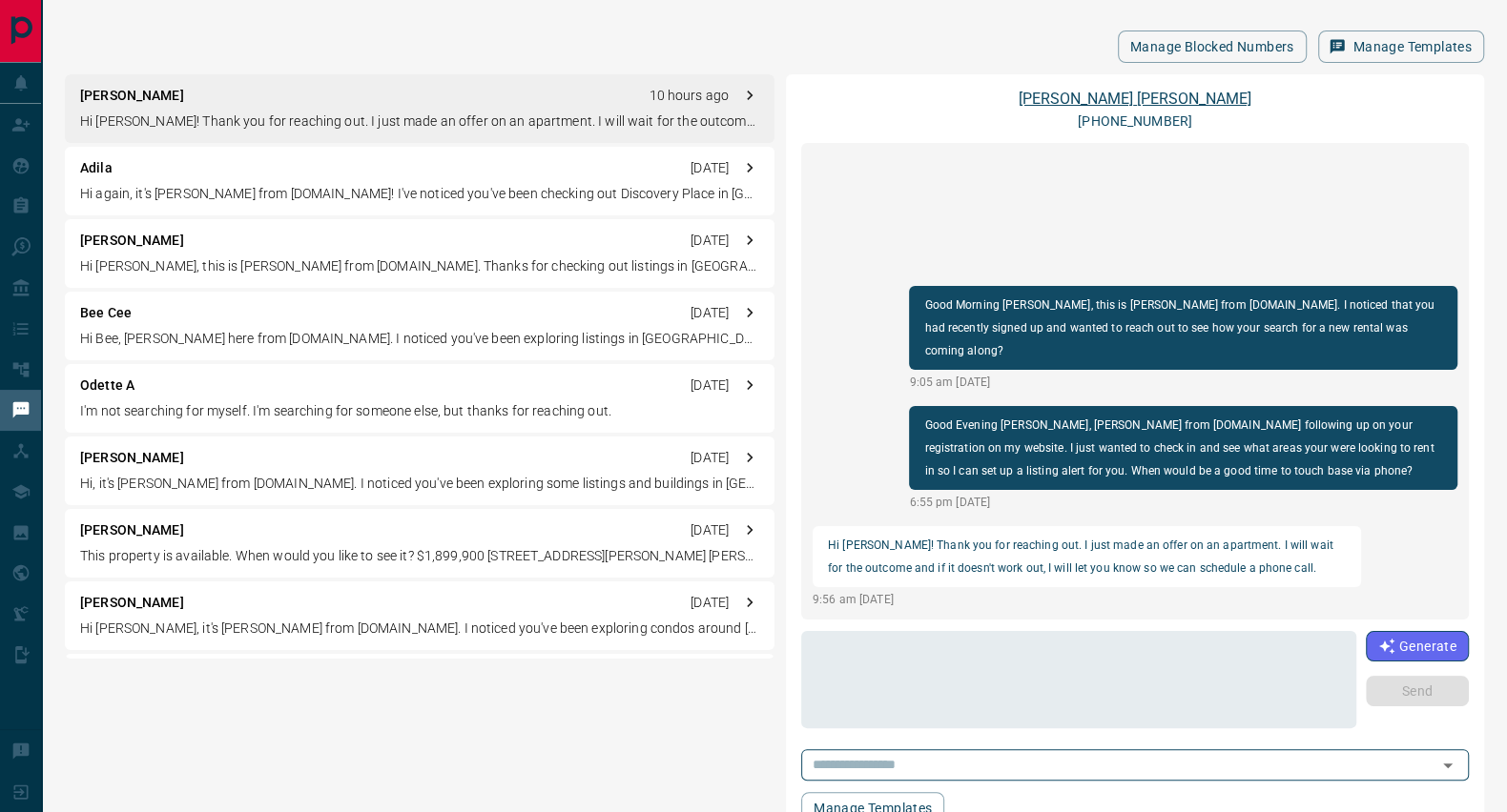
click at [1173, 97] on link "[PERSON_NAME]" at bounding box center [1135, 98] width 233 height 18
